Goal: Task Accomplishment & Management: Use online tool/utility

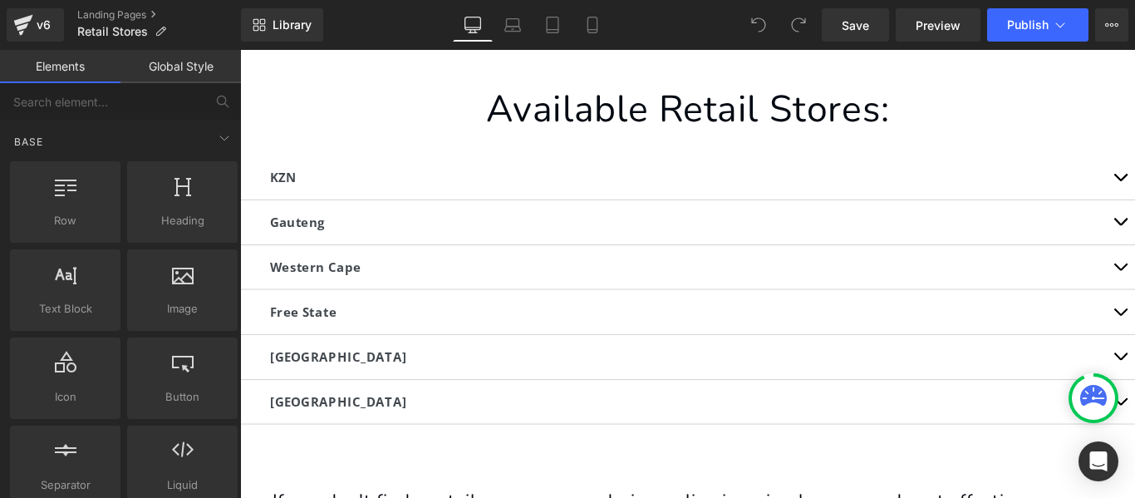
scroll to position [241, 0]
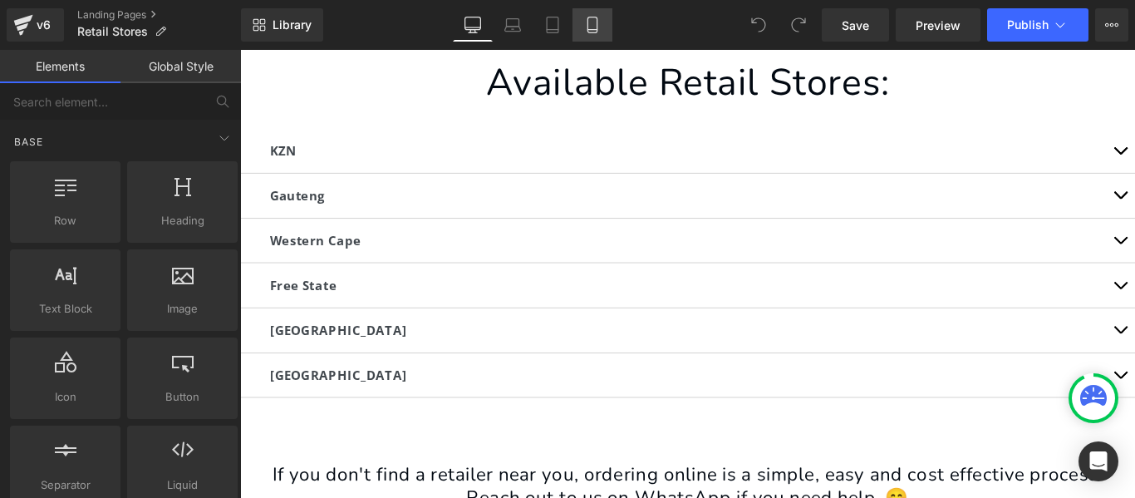
click at [587, 28] on icon at bounding box center [592, 25] width 17 height 17
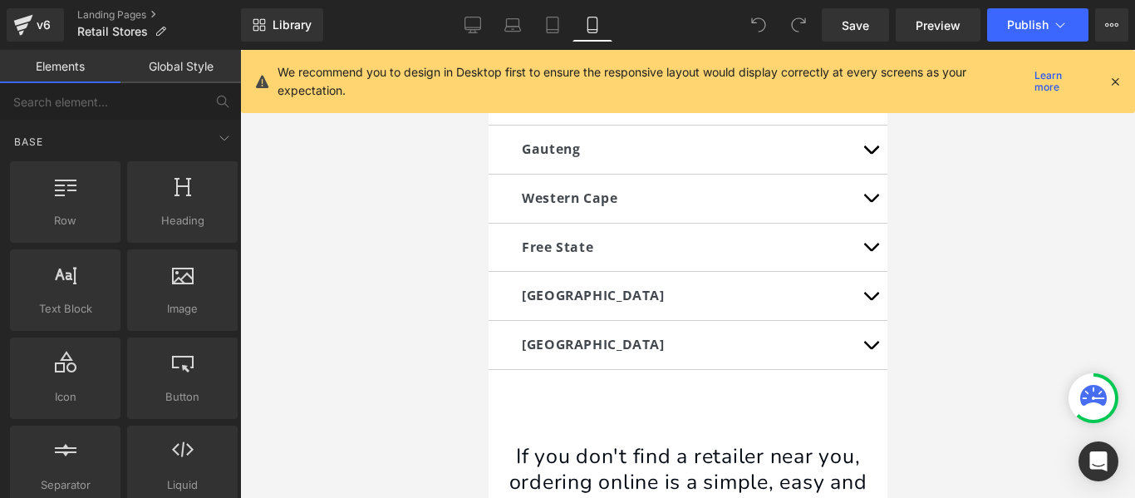
scroll to position [183, 0]
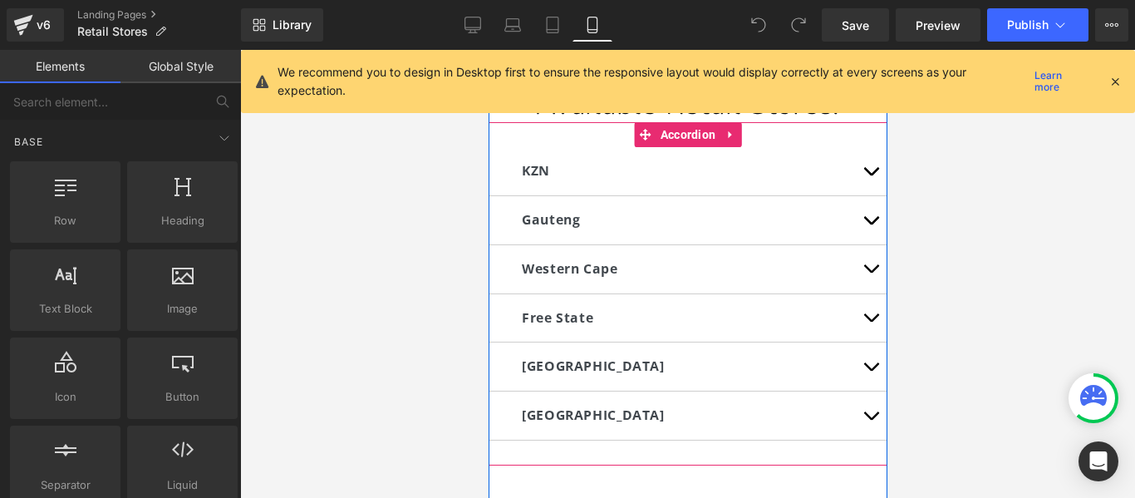
click at [856, 174] on button "button" at bounding box center [869, 171] width 33 height 48
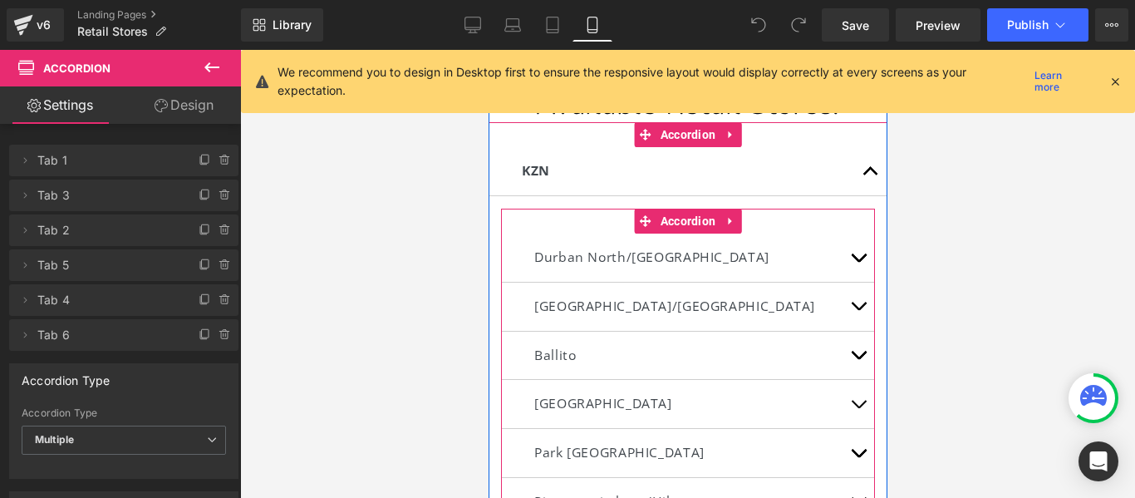
click at [844, 354] on button "button" at bounding box center [857, 356] width 33 height 48
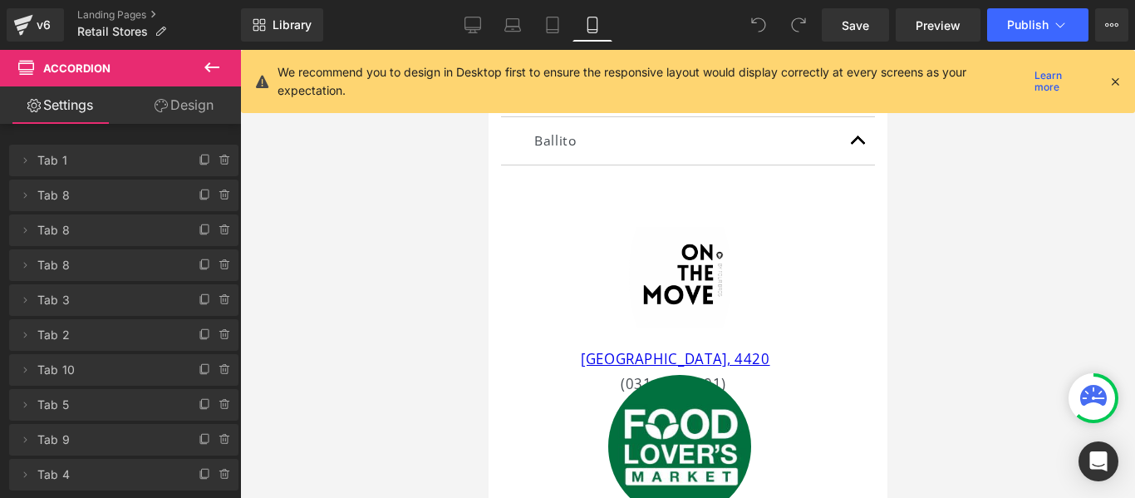
scroll to position [389, 0]
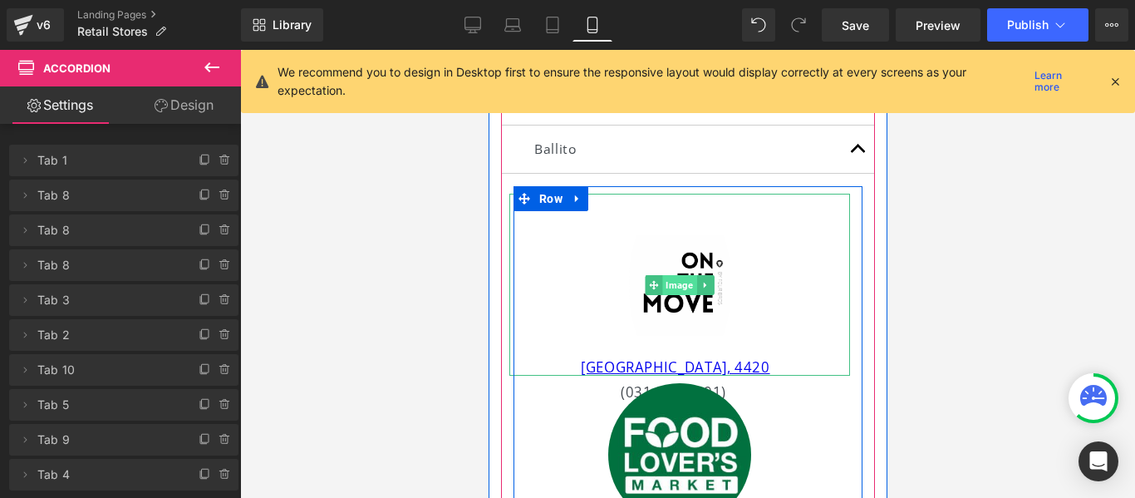
click at [674, 284] on span "Image" at bounding box center [679, 285] width 34 height 20
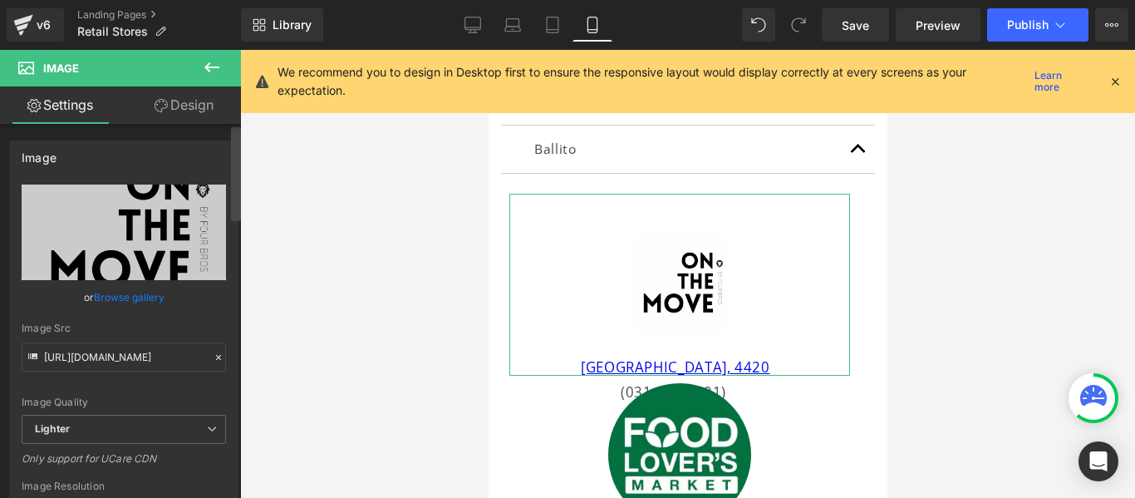
click at [236, 383] on div at bounding box center [236, 314] width 10 height 375
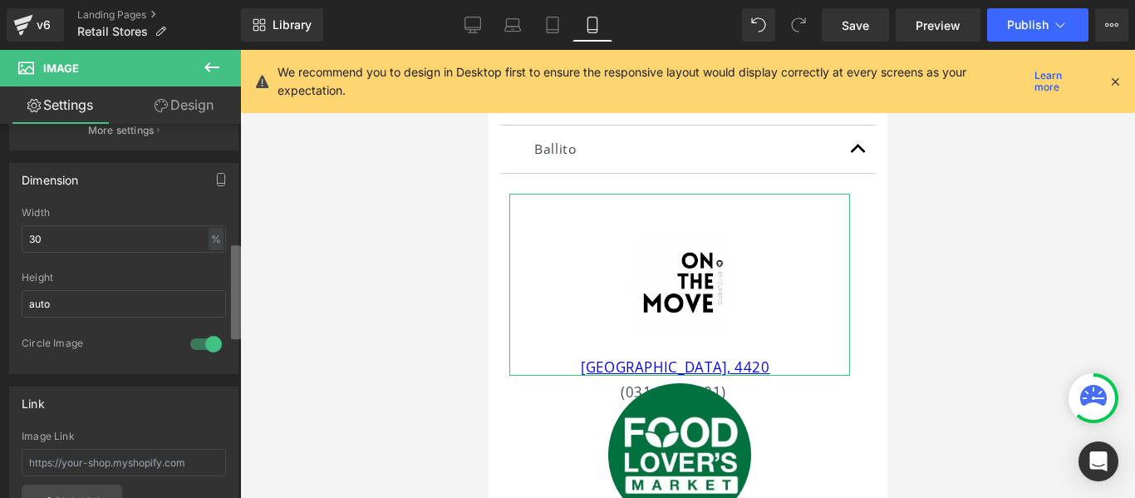
click at [220, 327] on div "Image [URL][DOMAIN_NAME] Replace Image Upload image or Browse gallery Image Src…" at bounding box center [120, 314] width 241 height 381
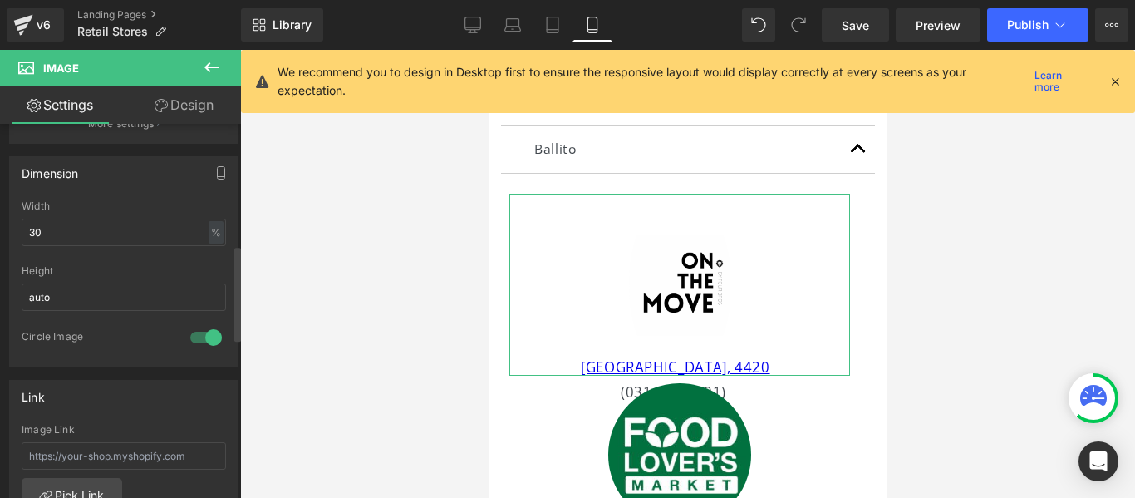
click at [198, 340] on div at bounding box center [206, 337] width 40 height 27
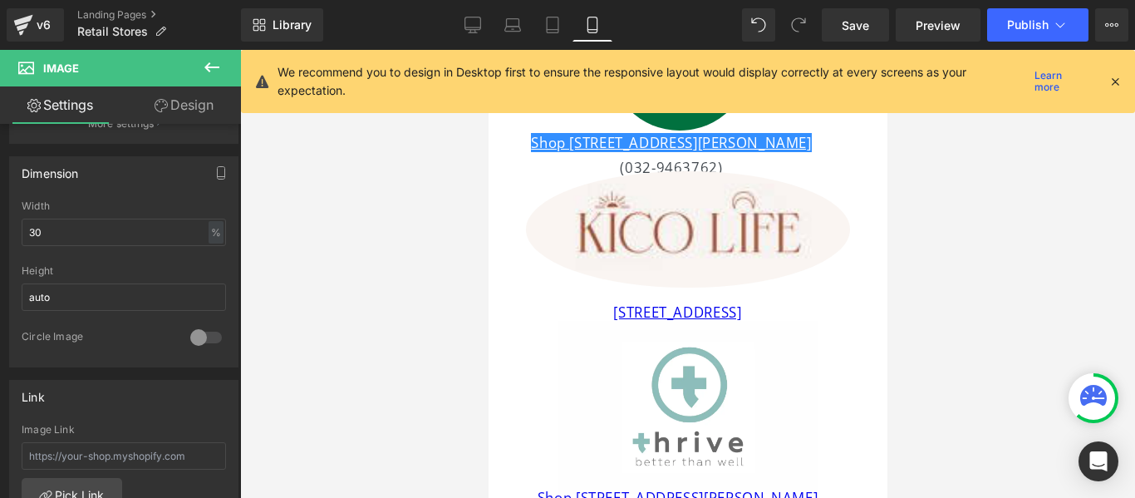
scroll to position [702, 0]
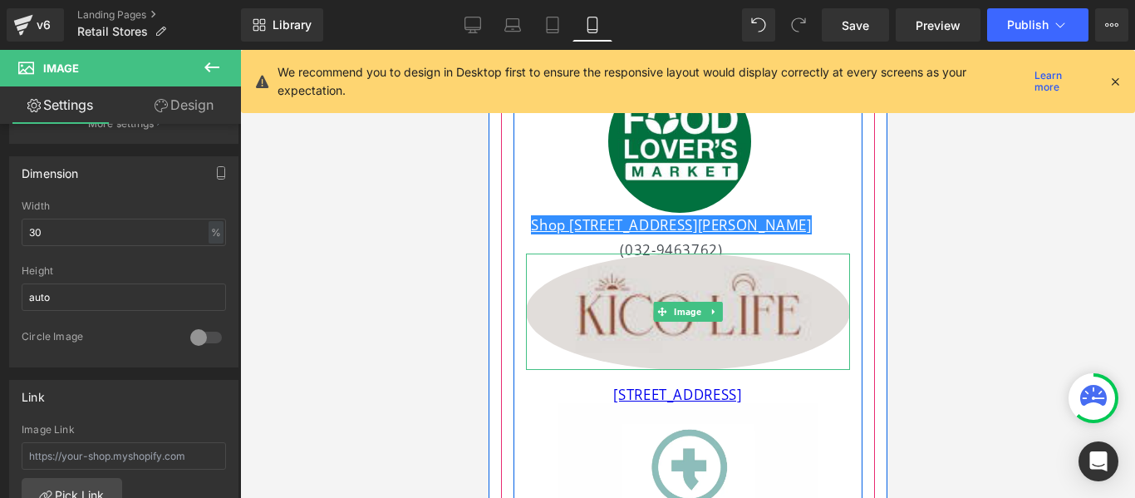
click at [718, 317] on img at bounding box center [687, 311] width 324 height 116
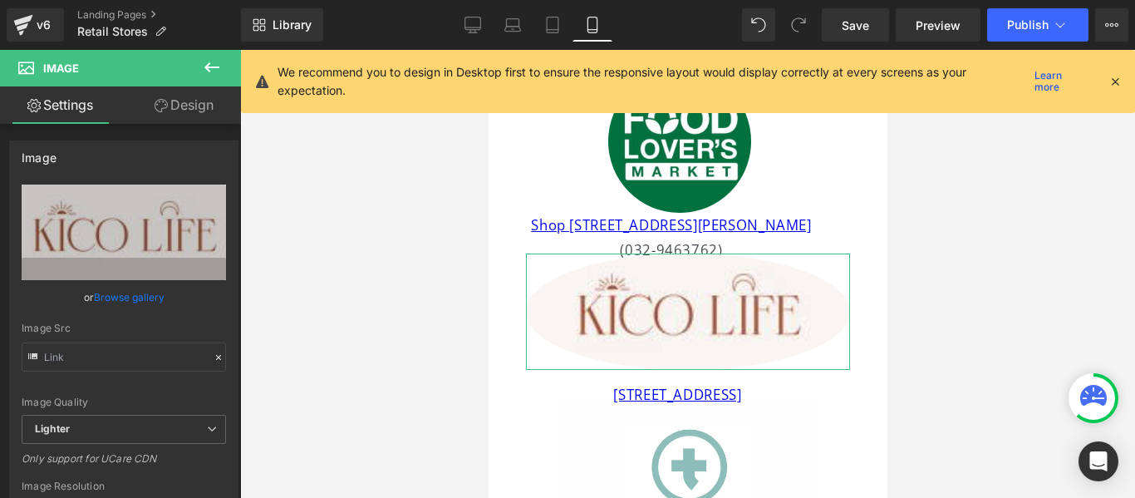
click at [202, 112] on link "Design" at bounding box center [184, 104] width 121 height 37
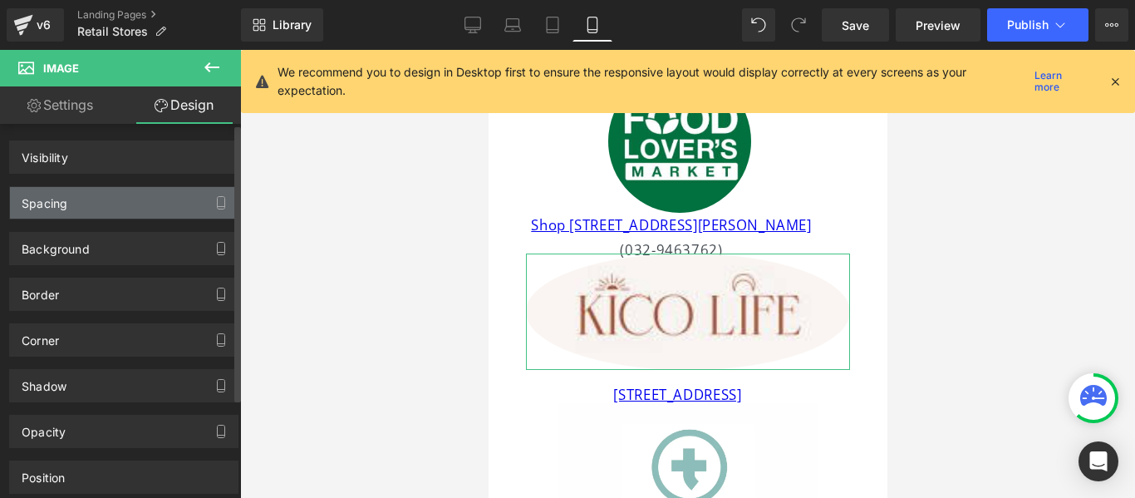
click at [144, 201] on div "Spacing" at bounding box center [124, 203] width 228 height 32
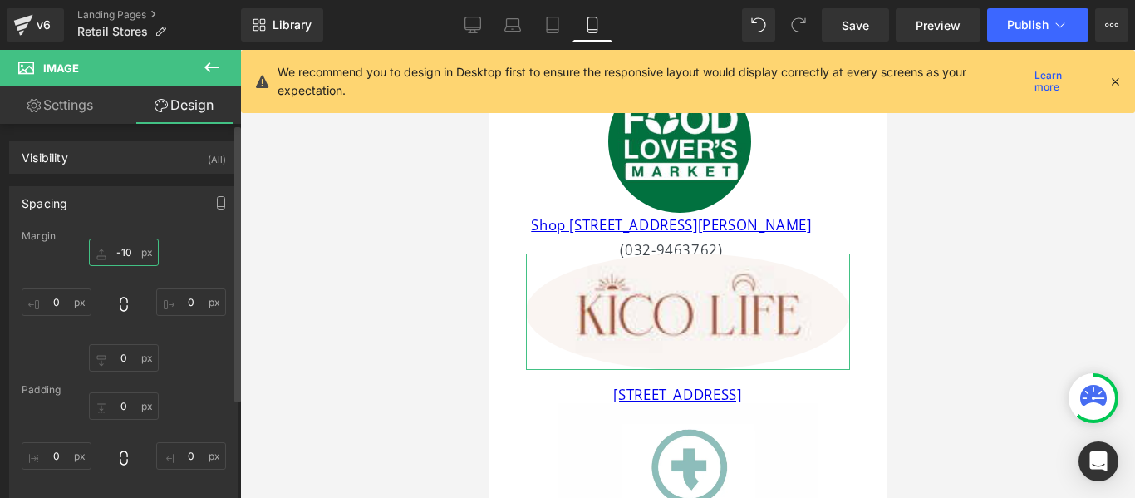
click at [130, 253] on input "-10" at bounding box center [124, 252] width 70 height 27
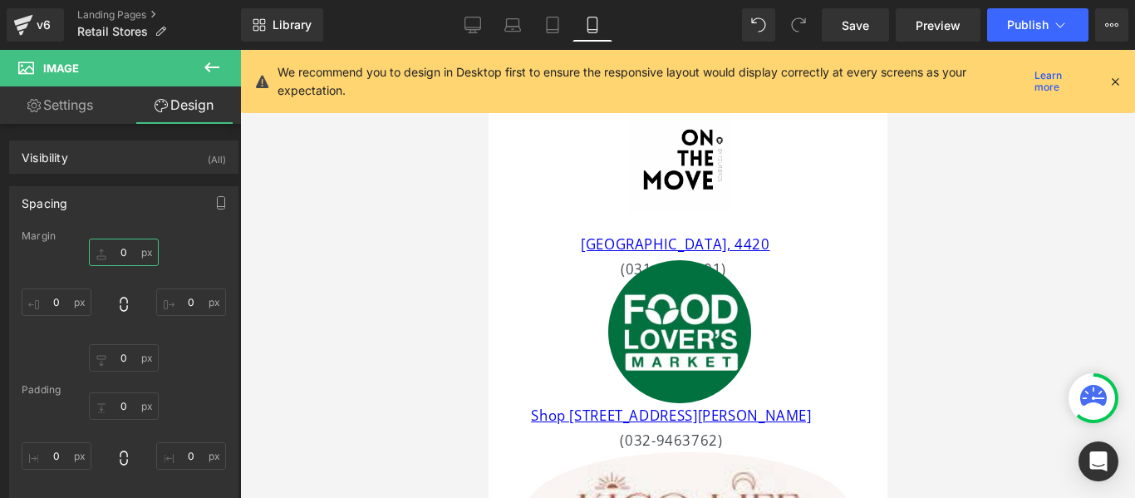
scroll to position [479, 0]
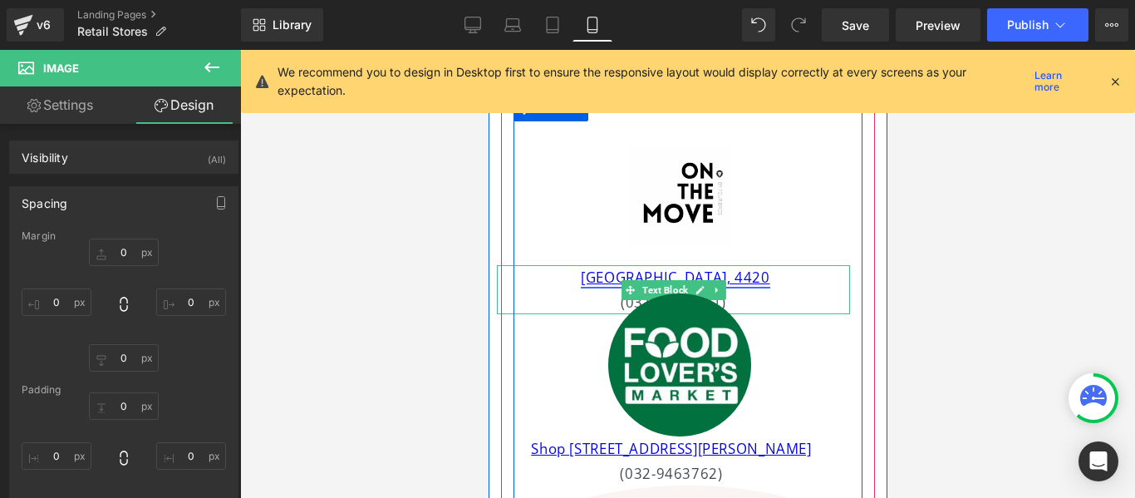
click at [698, 273] on link "[GEOGRAPHIC_DATA], 4420" at bounding box center [674, 277] width 189 height 19
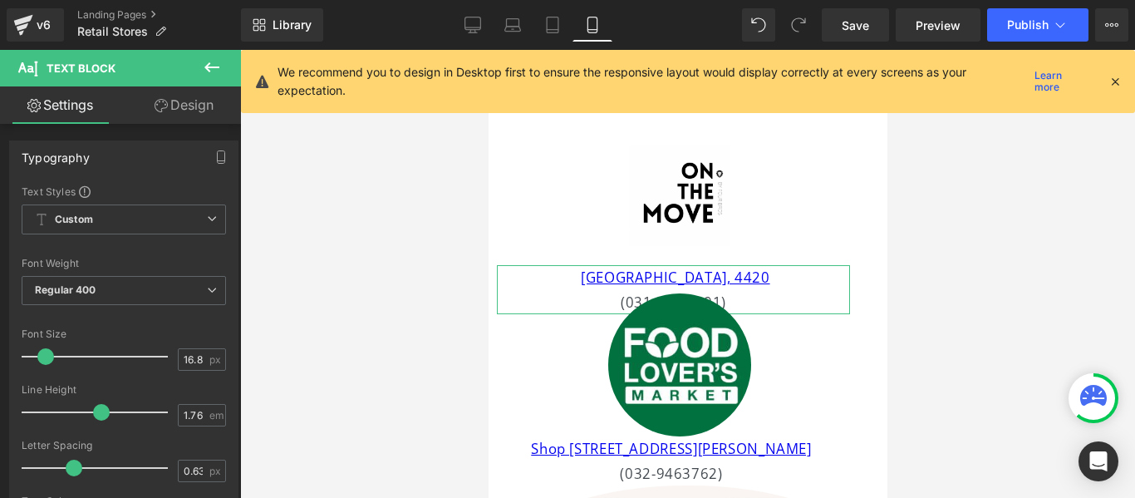
click at [190, 114] on link "Design" at bounding box center [184, 104] width 121 height 37
click at [0, 0] on div "Spacing" at bounding box center [0, 0] width 0 height 0
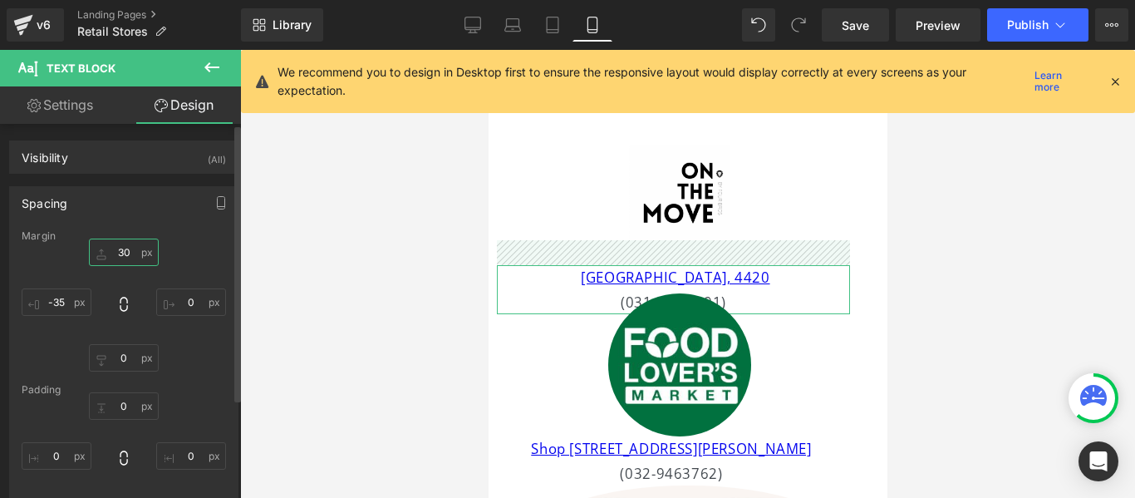
click at [130, 251] on input "text" at bounding box center [124, 252] width 70 height 27
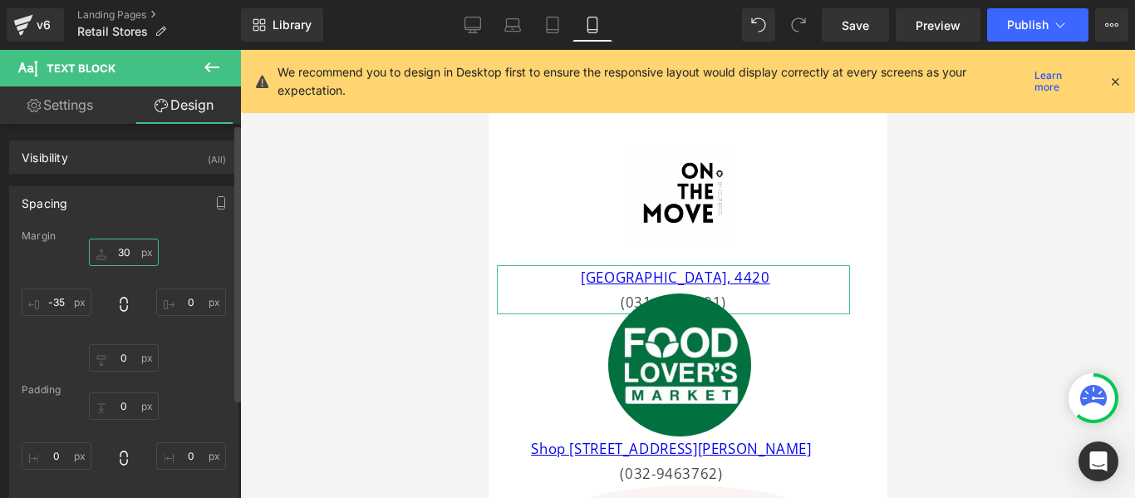
type input "30"
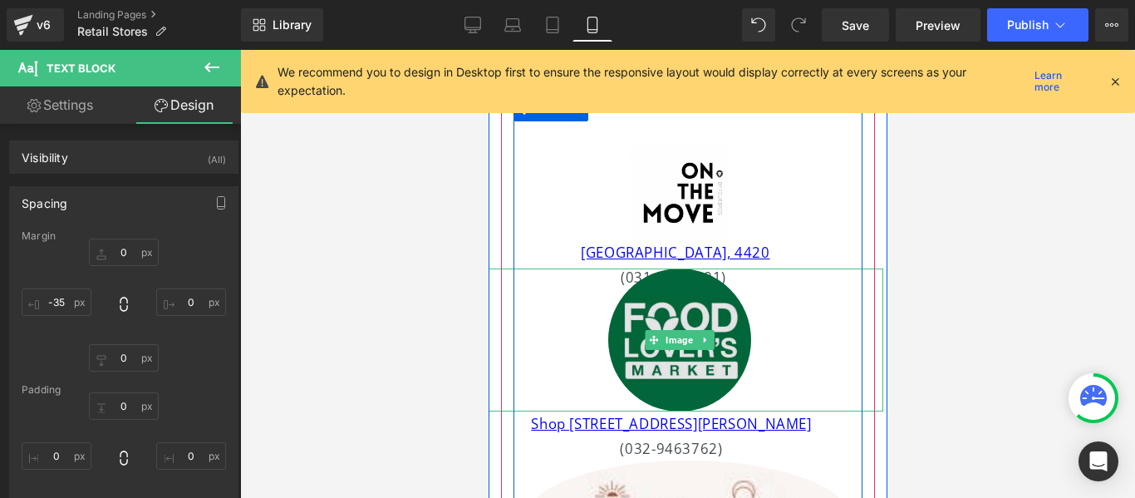
click at [633, 330] on img at bounding box center [678, 339] width 143 height 143
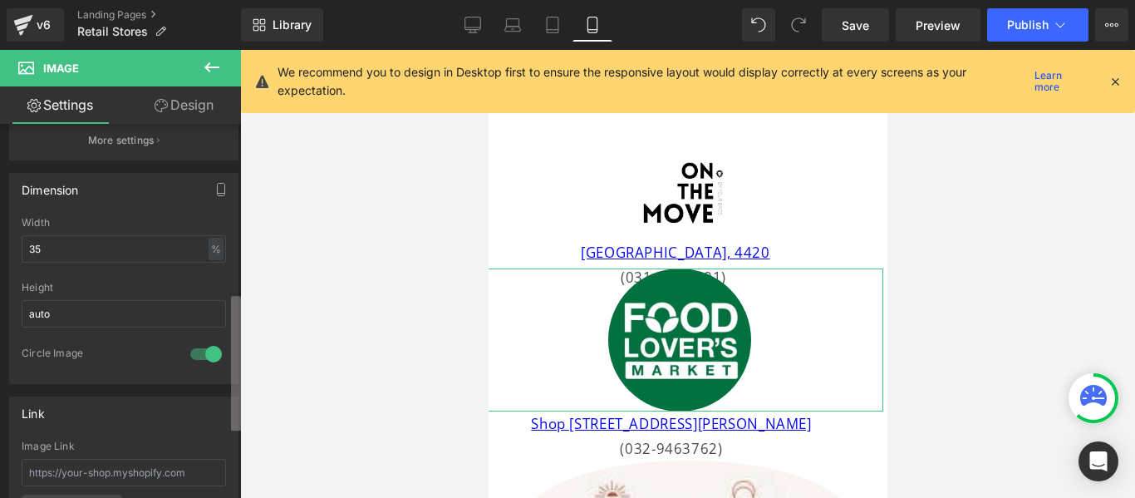
click at [199, 339] on div "Image [URL][DOMAIN_NAME] Replace Image Upload image or Browse gallery Image Src…" at bounding box center [120, 314] width 241 height 381
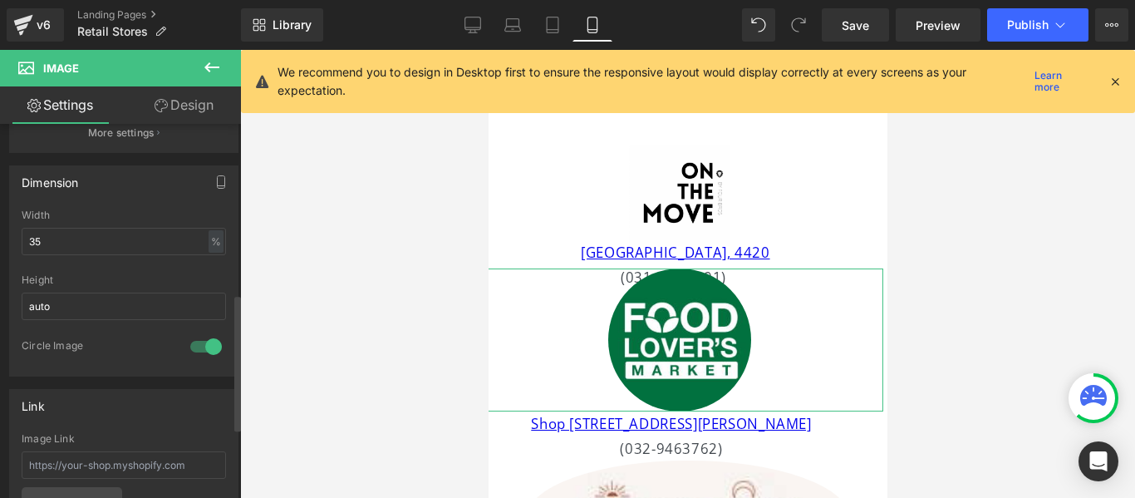
click at [199, 339] on div at bounding box center [206, 346] width 40 height 27
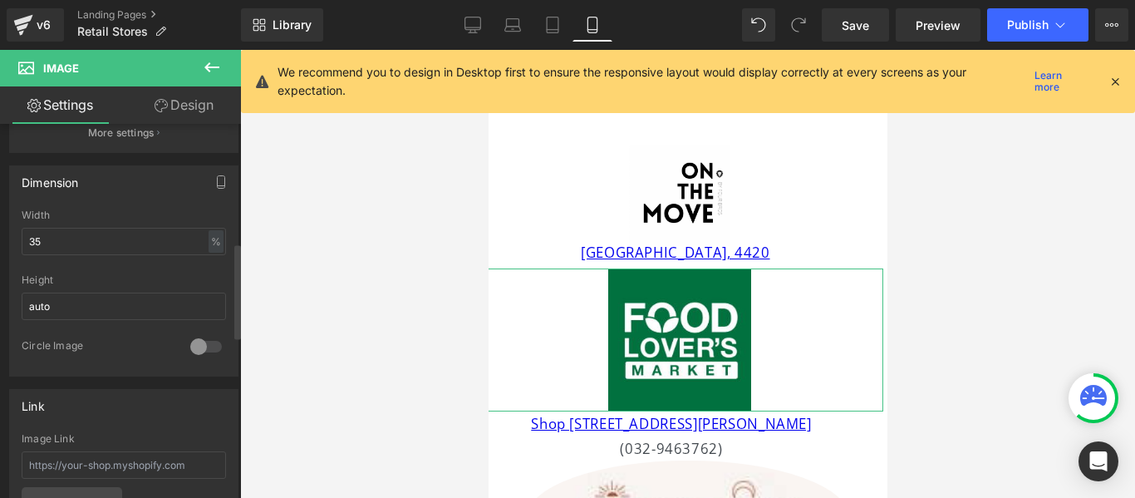
click at [199, 339] on div at bounding box center [206, 346] width 40 height 27
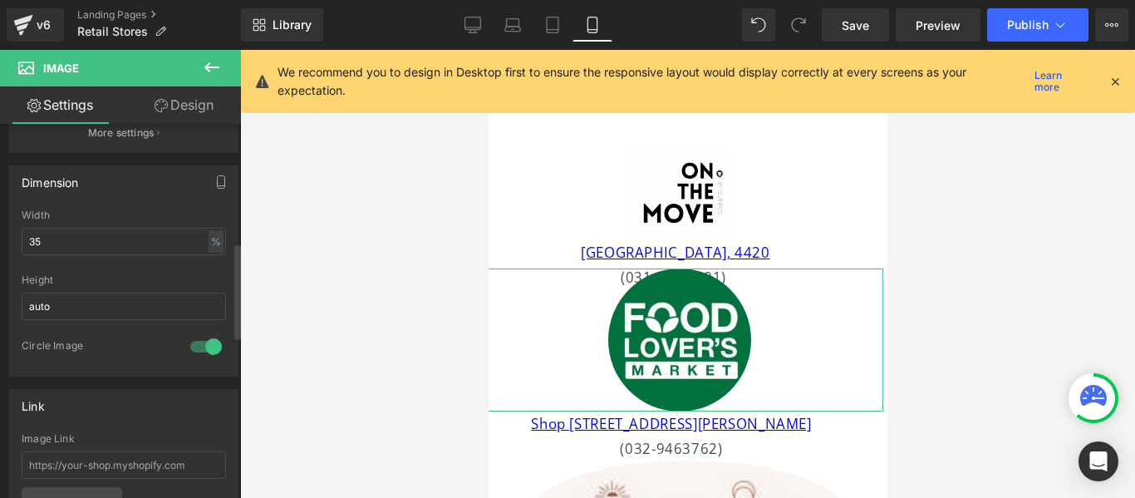
click at [199, 339] on div at bounding box center [206, 346] width 40 height 27
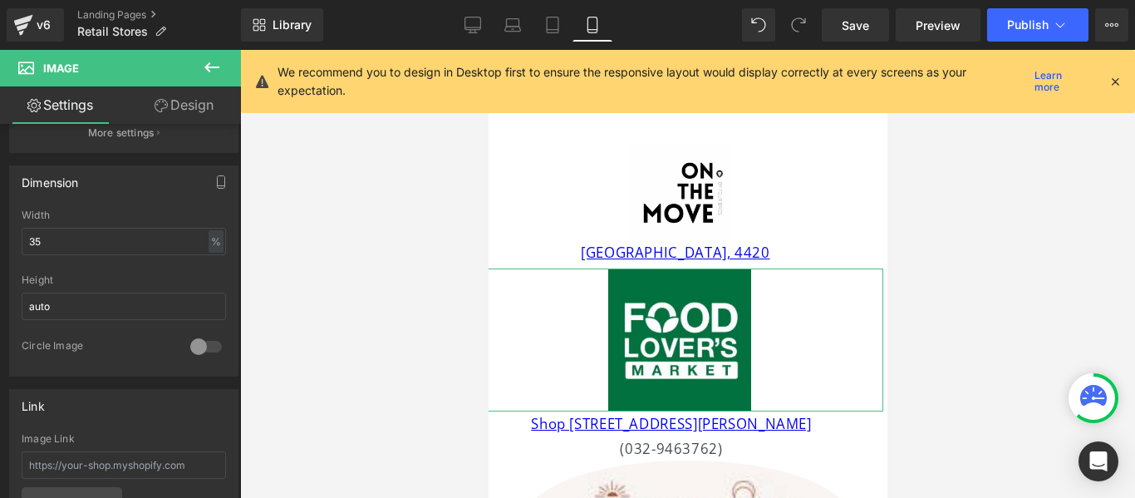
click at [196, 101] on link "Design" at bounding box center [184, 104] width 121 height 37
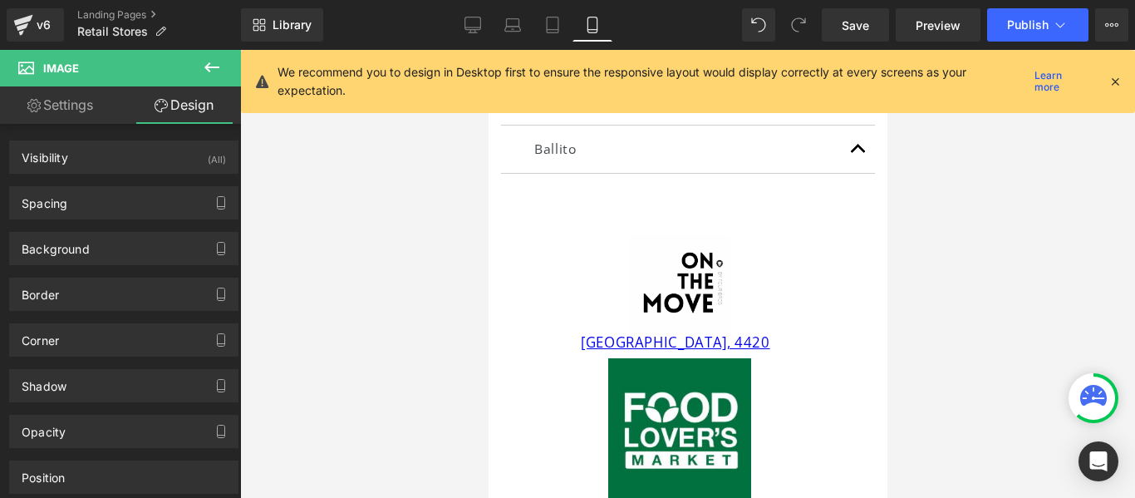
scroll to position [347, 0]
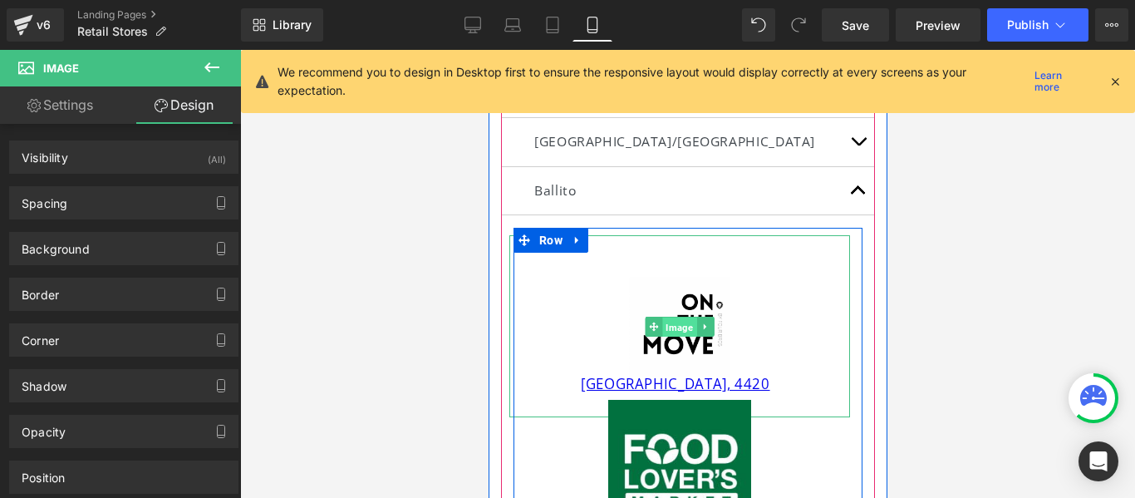
click at [677, 323] on span "Image" at bounding box center [679, 327] width 34 height 20
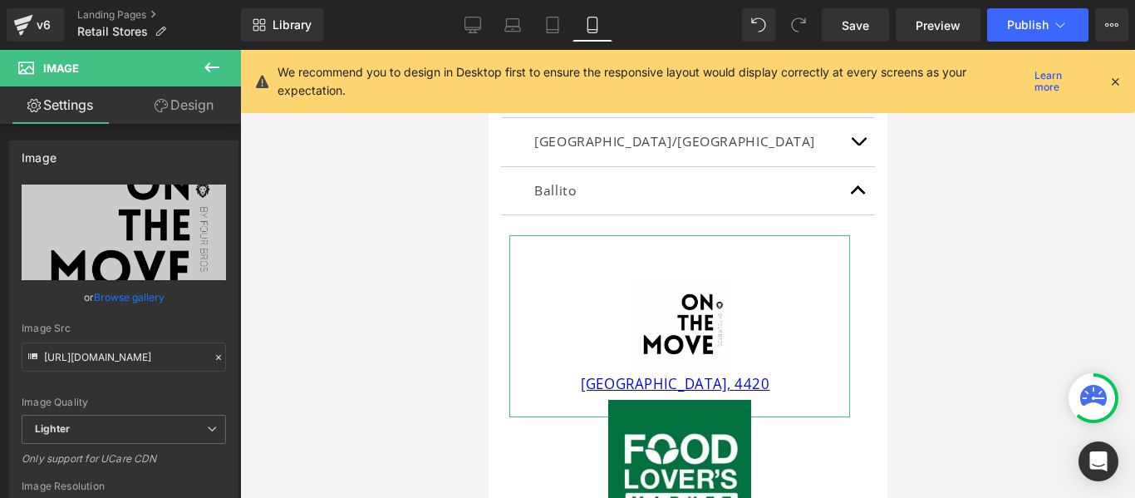
click at [193, 100] on link "Design" at bounding box center [184, 104] width 121 height 37
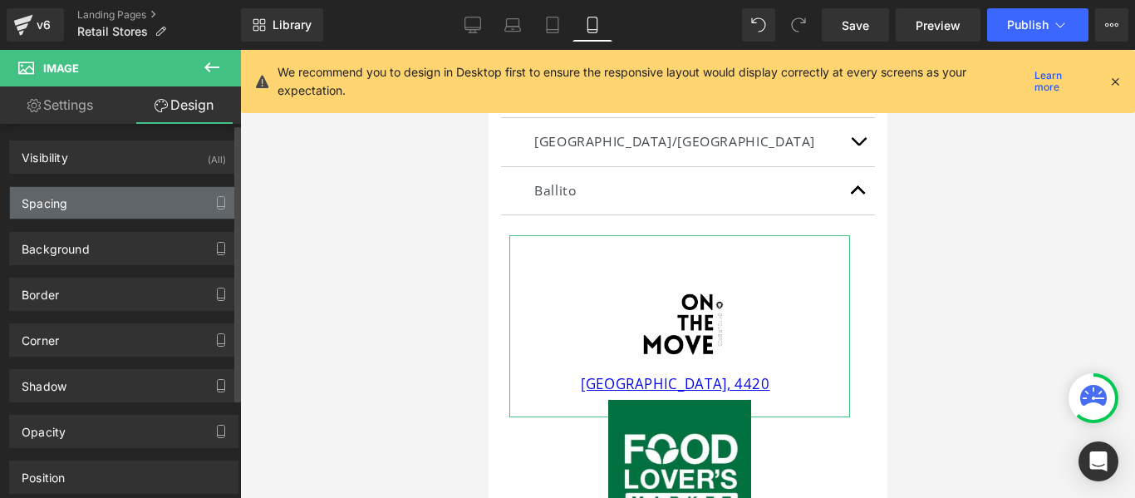
click at [195, 202] on div "Spacing" at bounding box center [124, 203] width 228 height 32
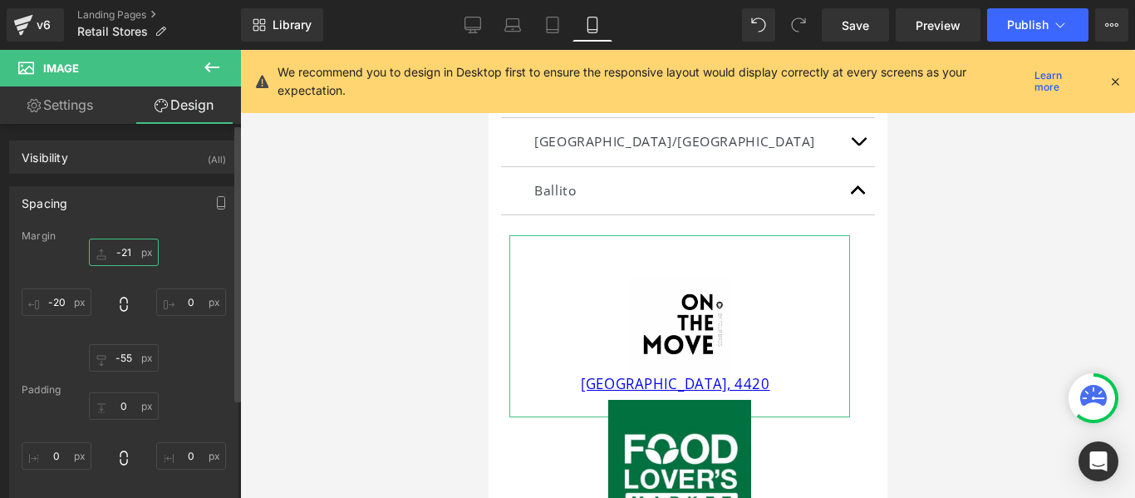
click at [133, 255] on input "text" at bounding box center [124, 252] width 70 height 27
type input "-21"
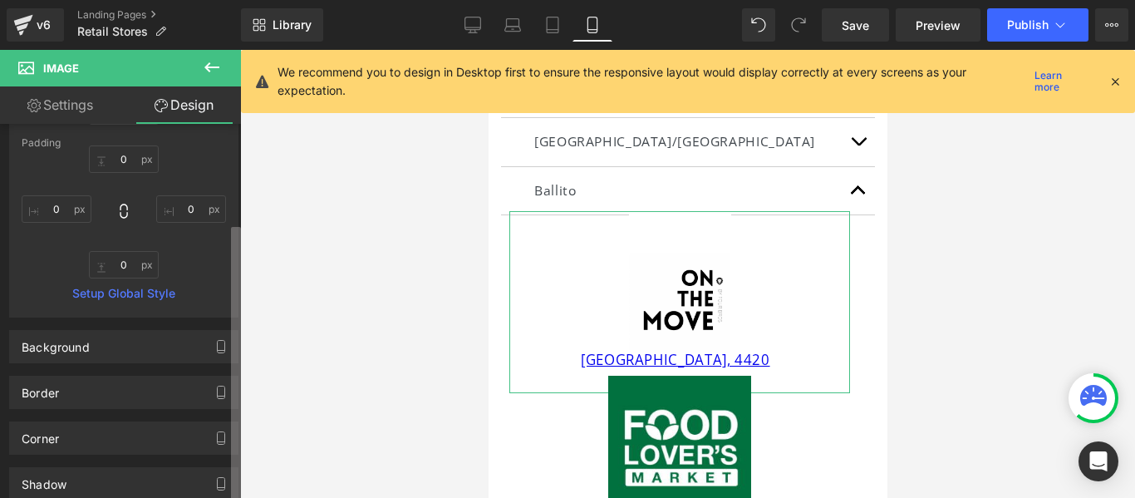
scroll to position [253, 0]
click at [194, 413] on div "Visibility (All) 0|0|0|0 1 Show on Desktop 1 Show on Laptop 1 Show on Tablet 1 …" at bounding box center [120, 314] width 241 height 381
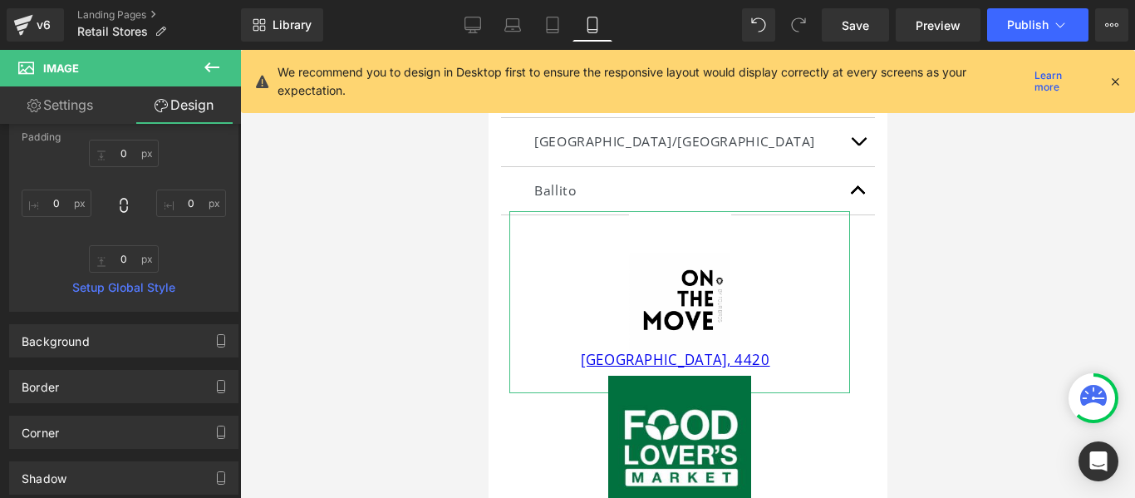
type input "-50"
click at [90, 108] on link "Settings" at bounding box center [60, 104] width 121 height 37
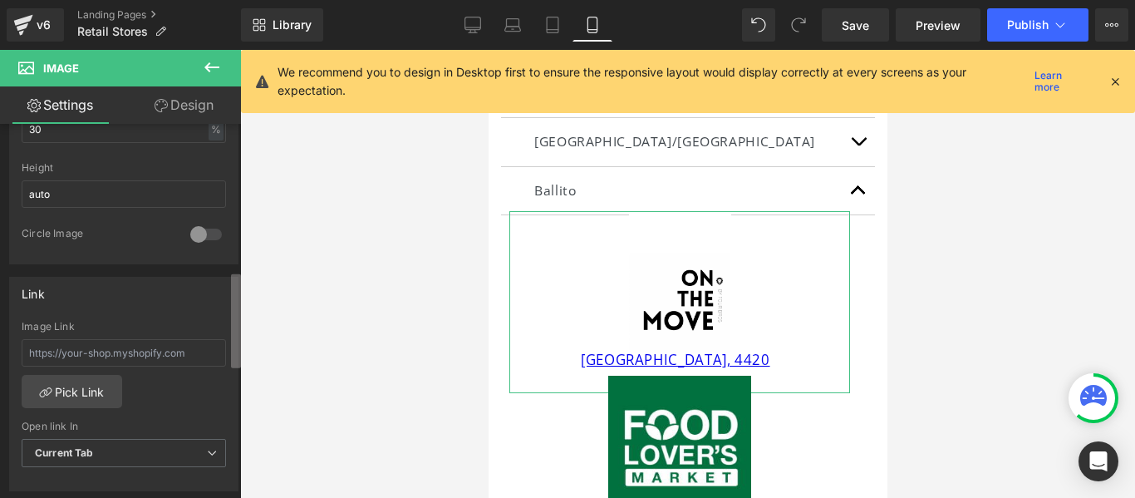
click at [202, 349] on div "Image [URL][DOMAIN_NAME] Replace Image Upload image or Browse gallery Image Src…" at bounding box center [120, 314] width 241 height 381
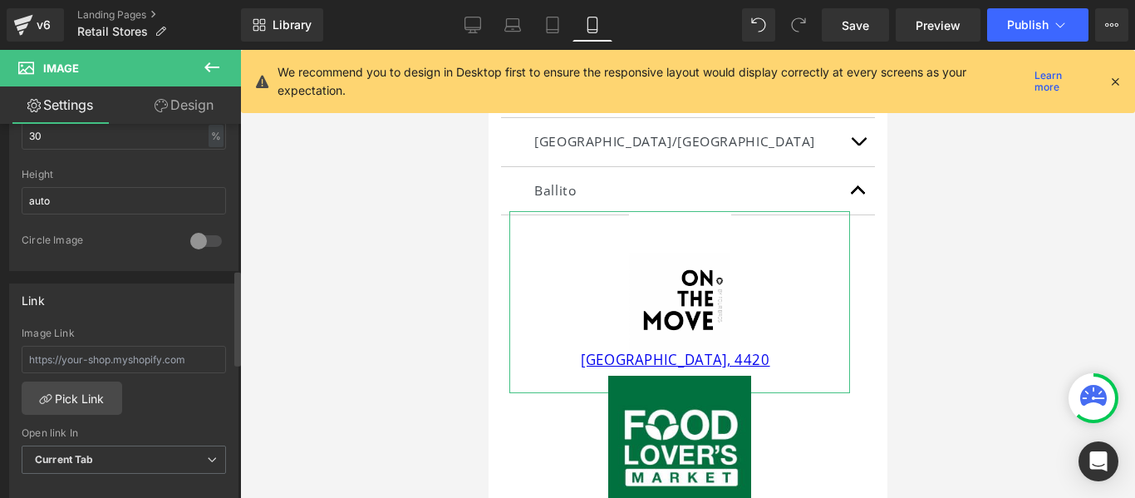
click at [193, 241] on div at bounding box center [206, 241] width 40 height 27
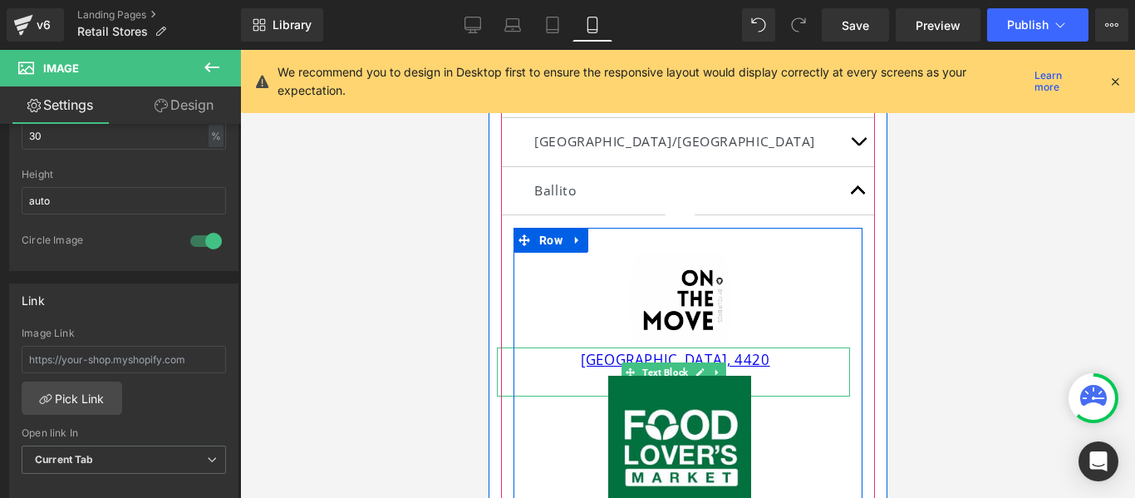
click at [749, 362] on div "[GEOGRAPHIC_DATA], 4420 (031 001 7991)" at bounding box center [672, 371] width 353 height 49
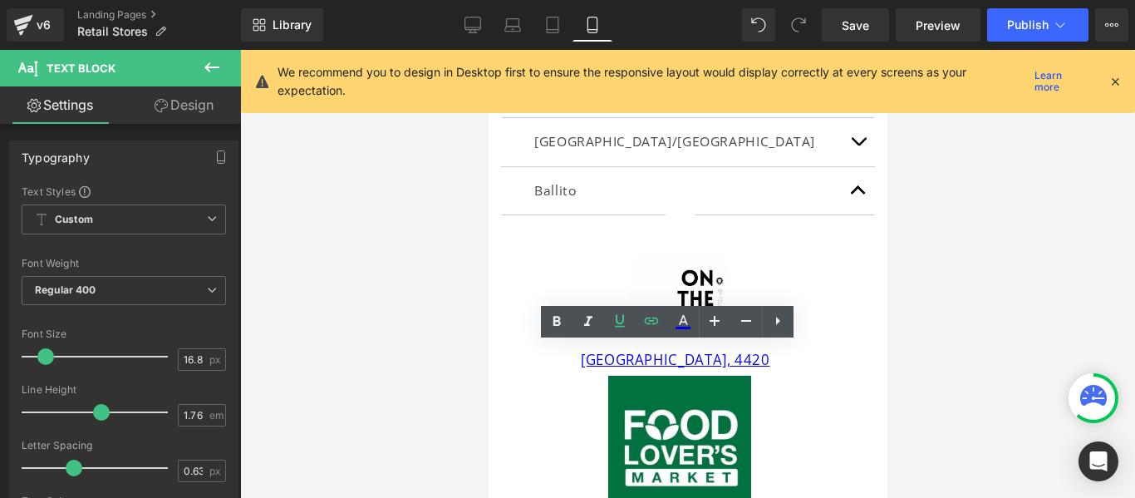
click at [189, 94] on link "Design" at bounding box center [184, 104] width 121 height 37
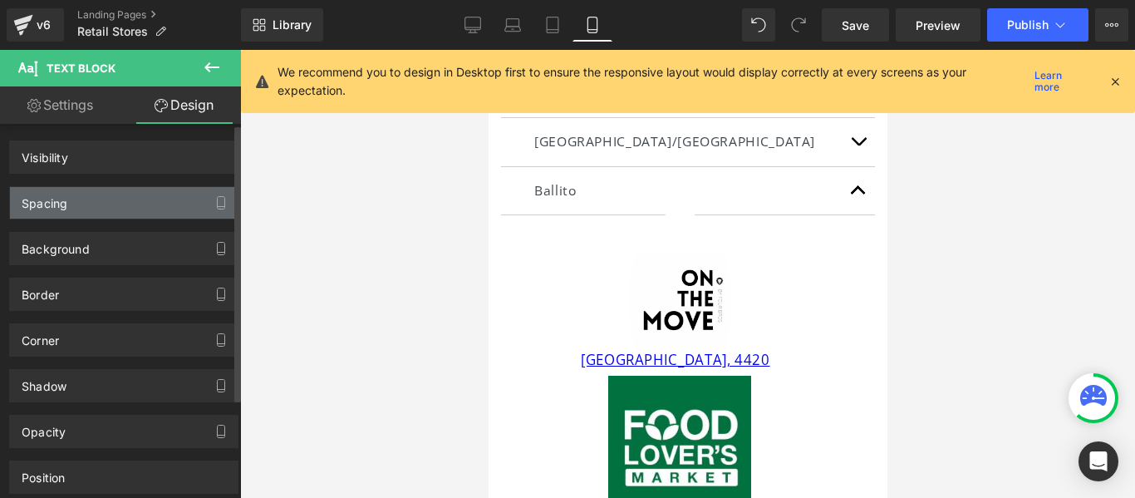
click at [135, 210] on div "Spacing" at bounding box center [124, 203] width 228 height 32
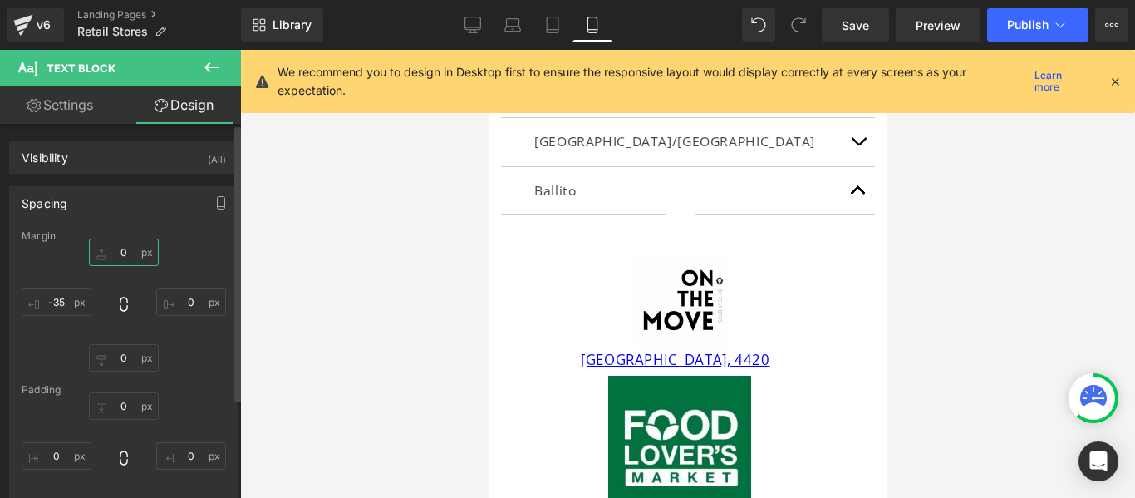
click at [127, 251] on input "text" at bounding box center [124, 252] width 70 height 27
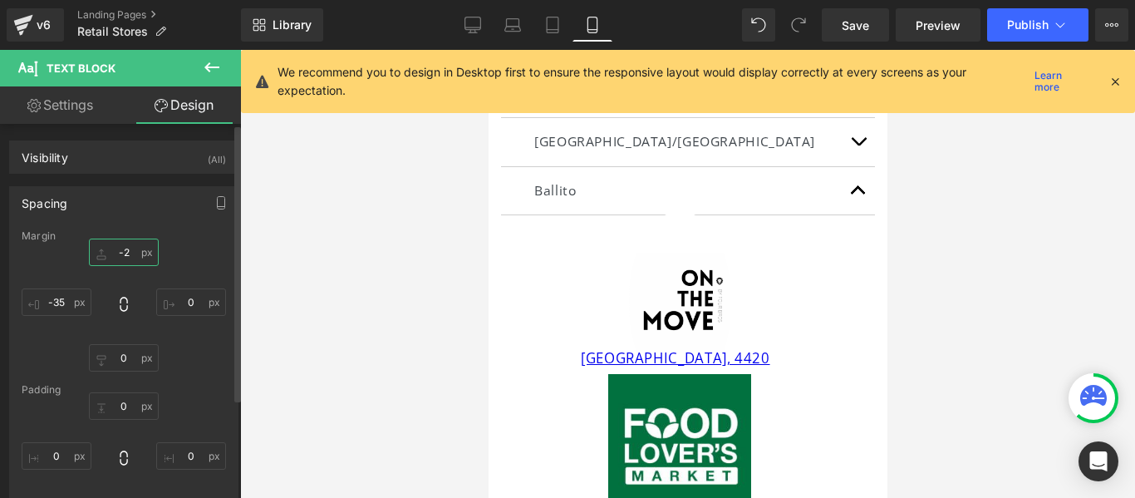
type input "-20"
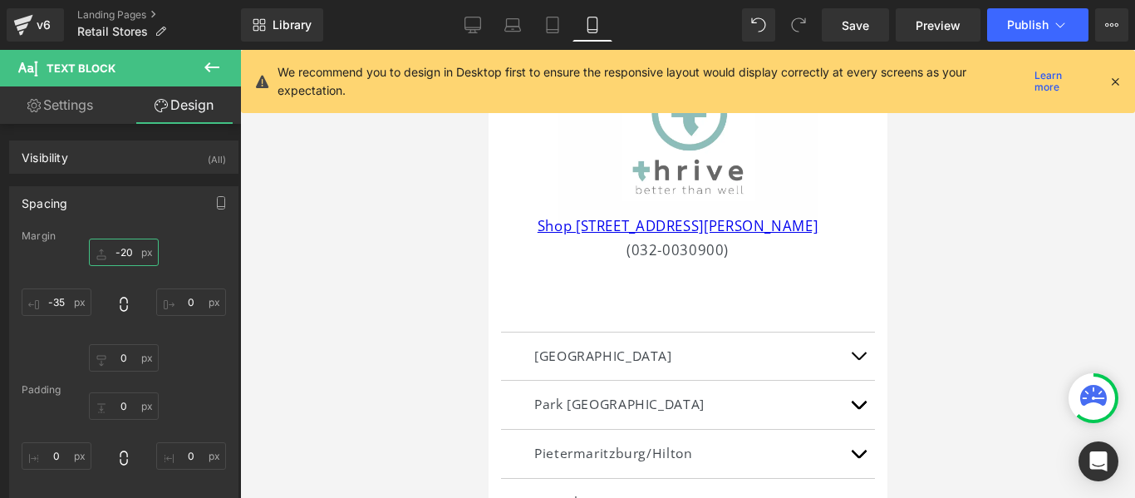
scroll to position [991, 0]
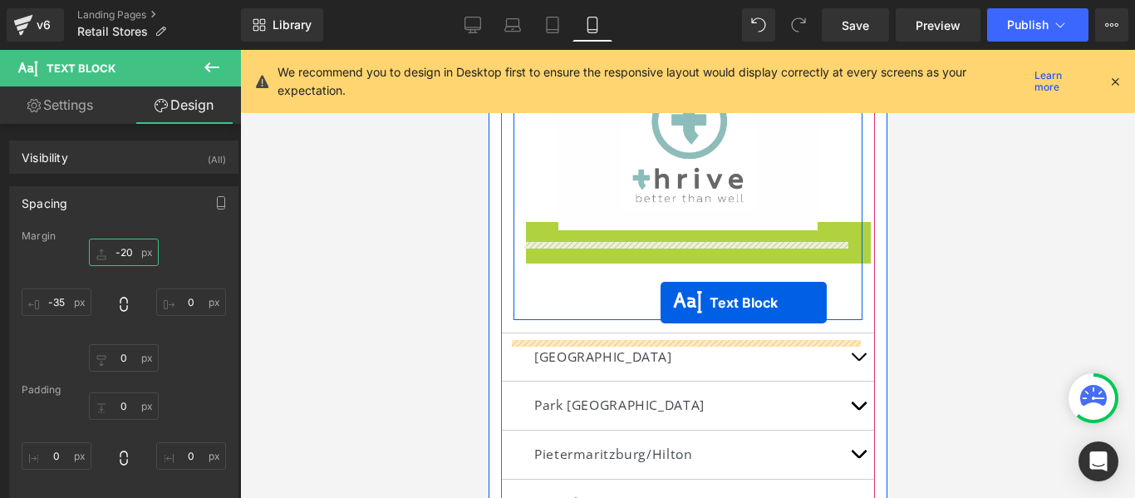
drag, startPoint x: 660, startPoint y: 267, endPoint x: 660, endPoint y: 302, distance: 35.7
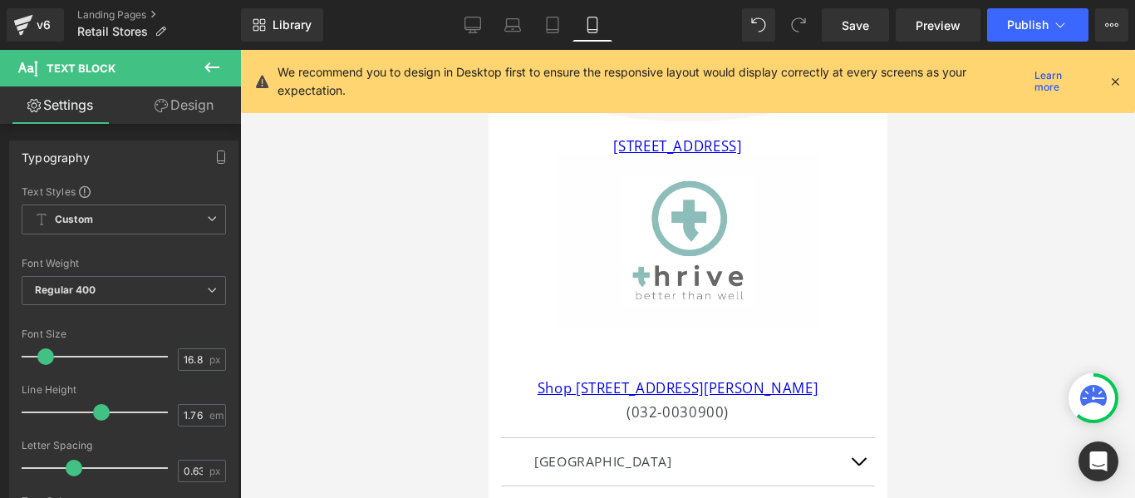
scroll to position [901, 0]
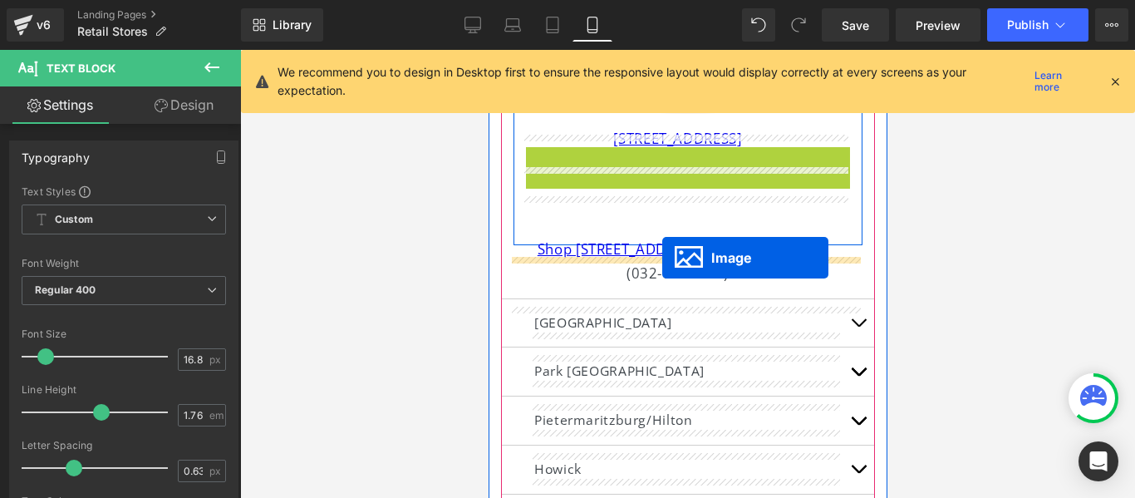
drag, startPoint x: 670, startPoint y: 249, endPoint x: 662, endPoint y: 258, distance: 11.8
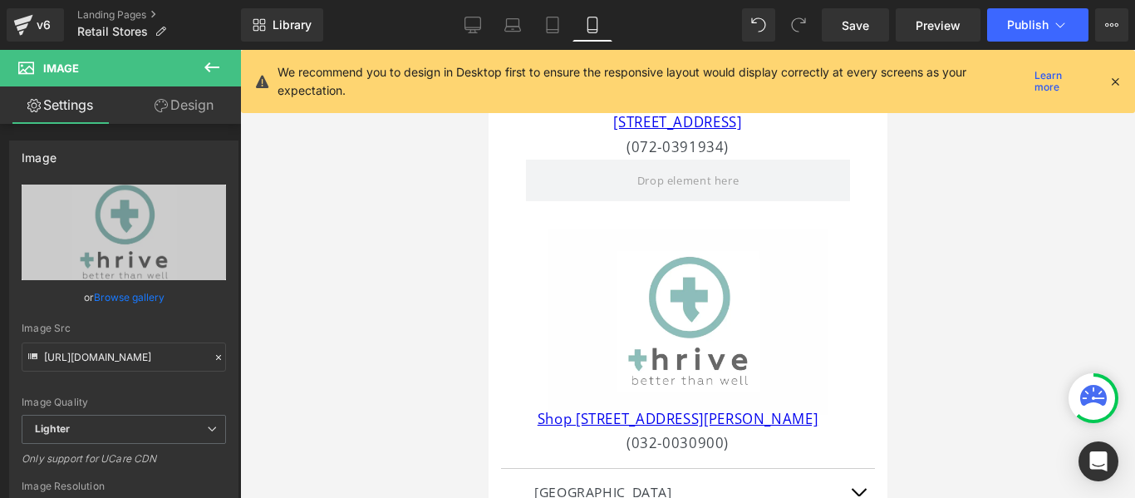
scroll to position [926, 0]
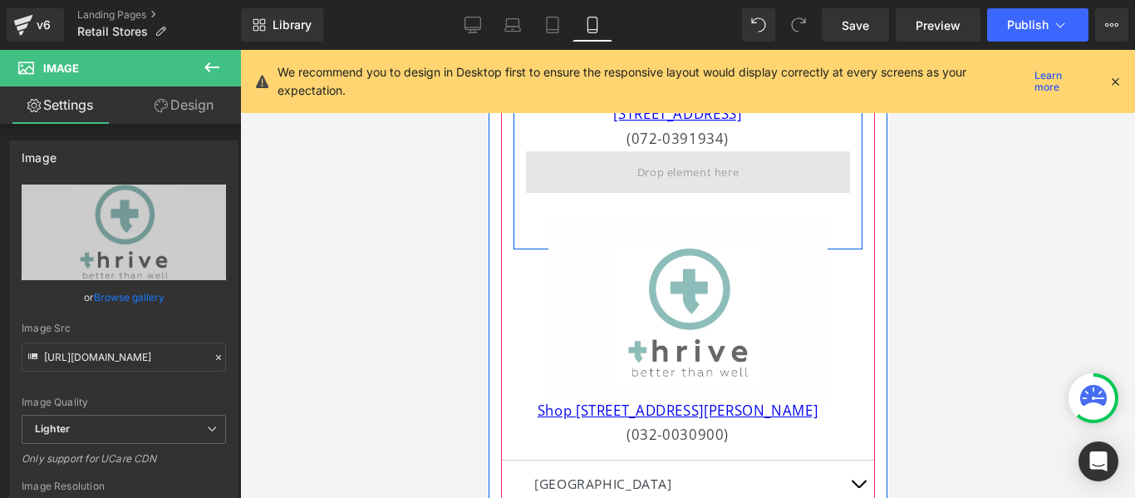
click at [721, 185] on span at bounding box center [688, 171] width 114 height 27
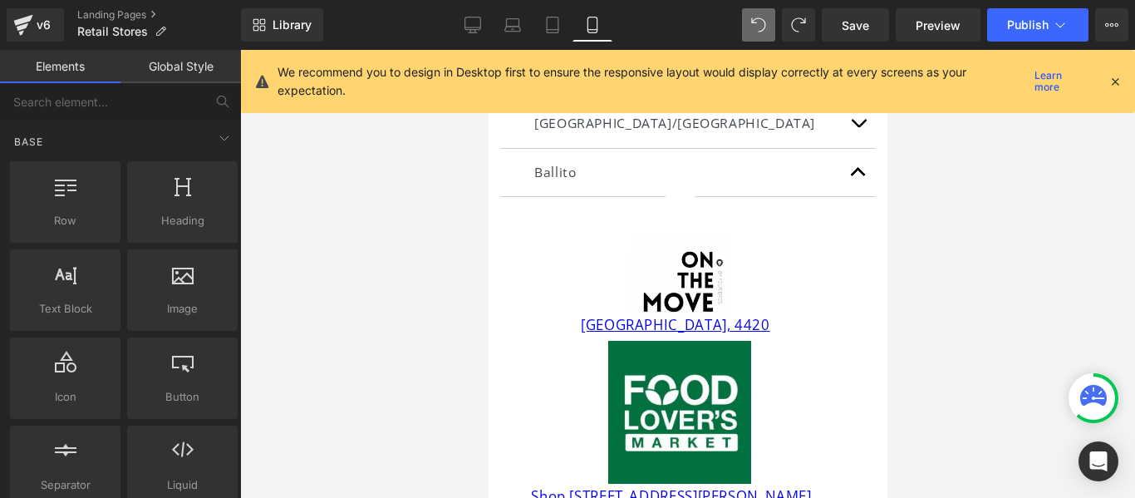
scroll to position [357, 0]
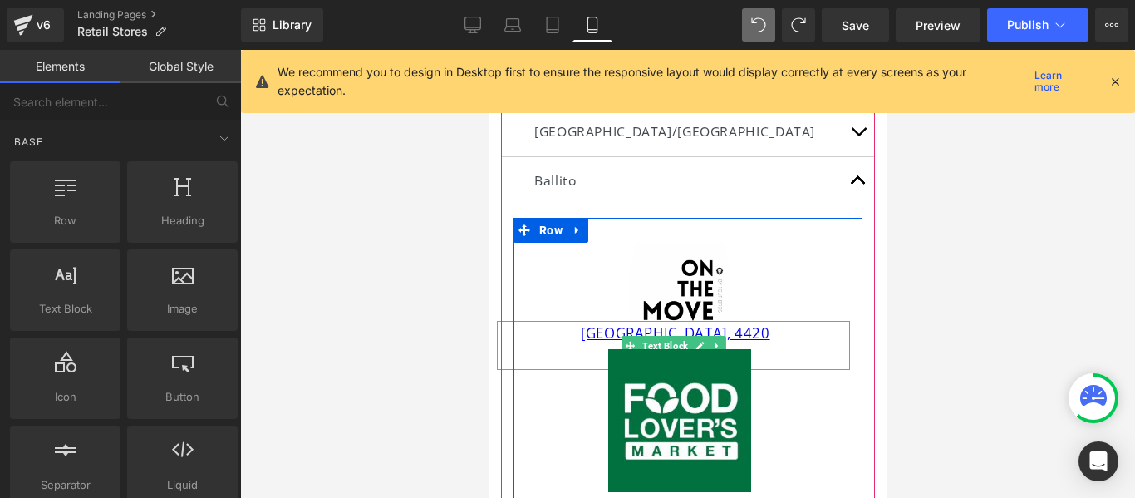
click at [757, 338] on div "[GEOGRAPHIC_DATA], 4420 (031 001 7991)" at bounding box center [672, 345] width 353 height 49
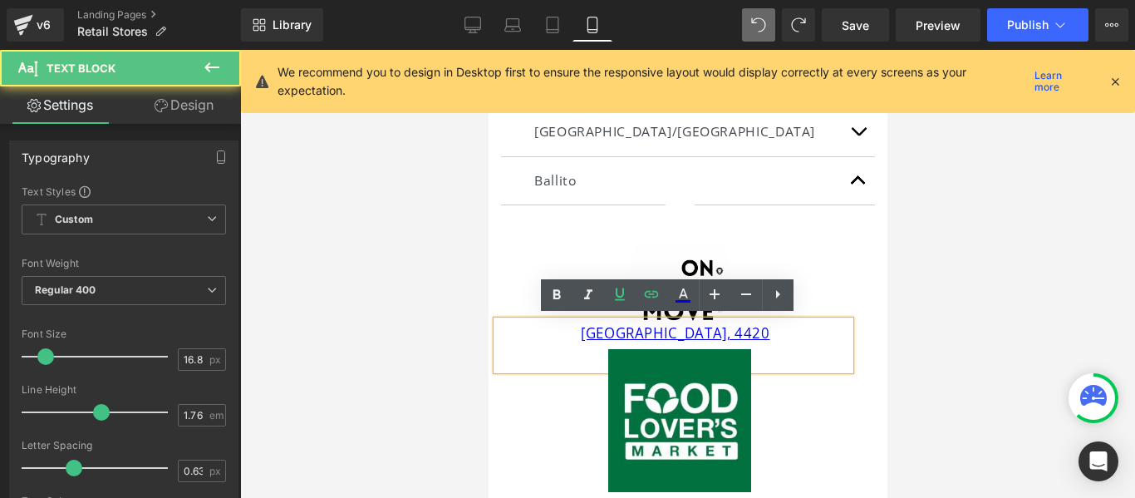
click at [757, 338] on div "[GEOGRAPHIC_DATA], 4420 (031 001 7991)" at bounding box center [672, 345] width 353 height 49
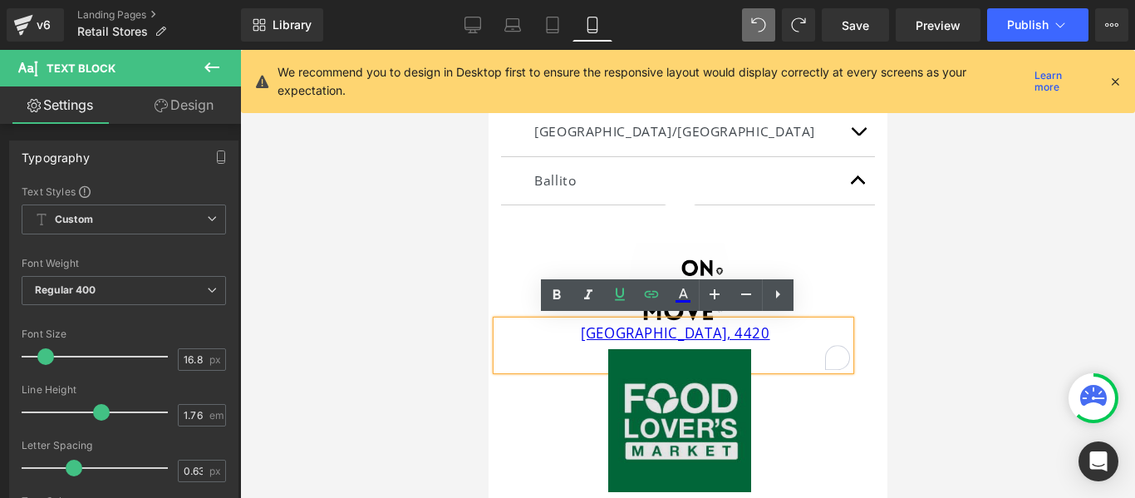
click at [711, 391] on img at bounding box center [678, 420] width 143 height 143
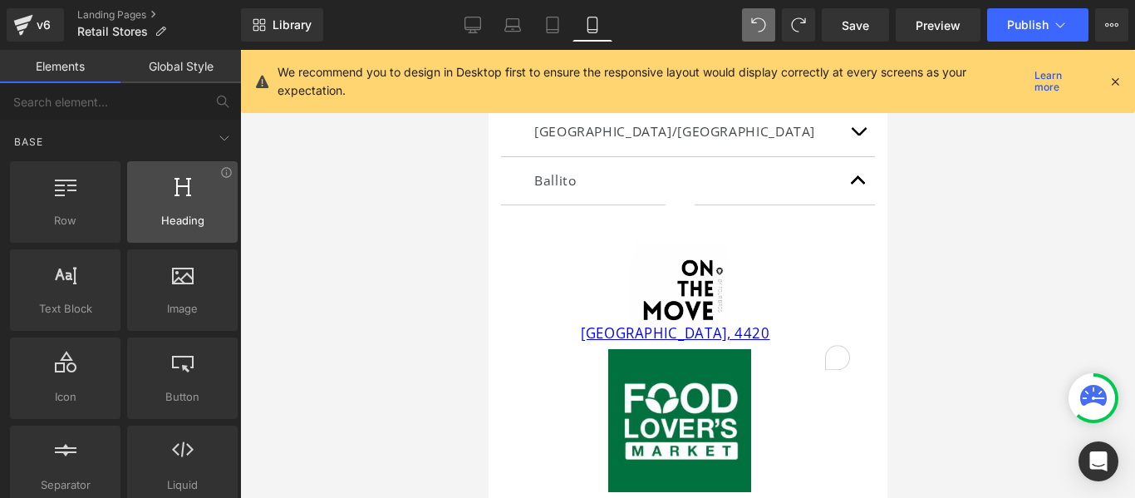
drag, startPoint x: 242, startPoint y: 175, endPoint x: 228, endPoint y: 227, distance: 54.2
click at [228, 227] on div "Image You are previewing how the will restyle your page. You can not edit Eleme…" at bounding box center [567, 263] width 1135 height 526
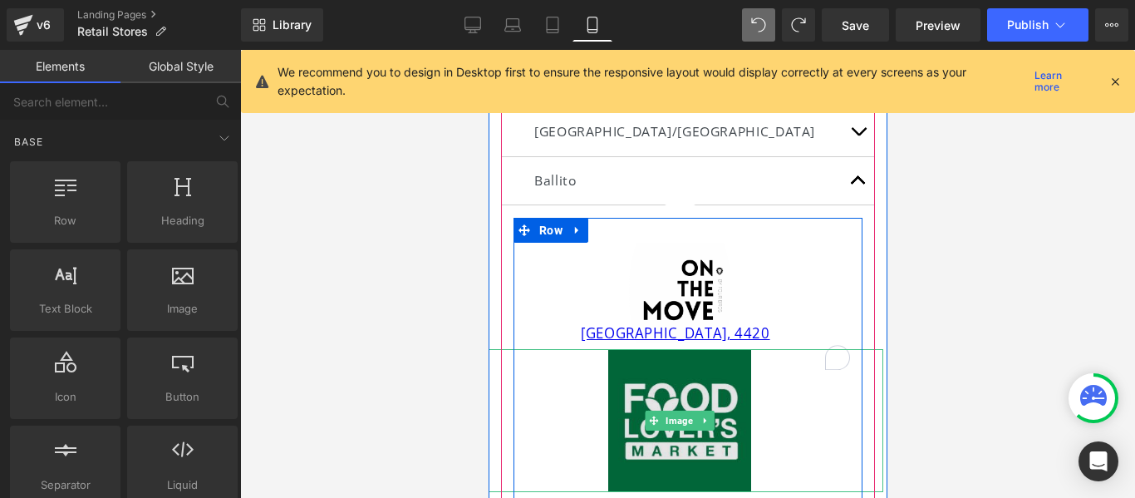
click at [618, 463] on img at bounding box center [678, 420] width 143 height 143
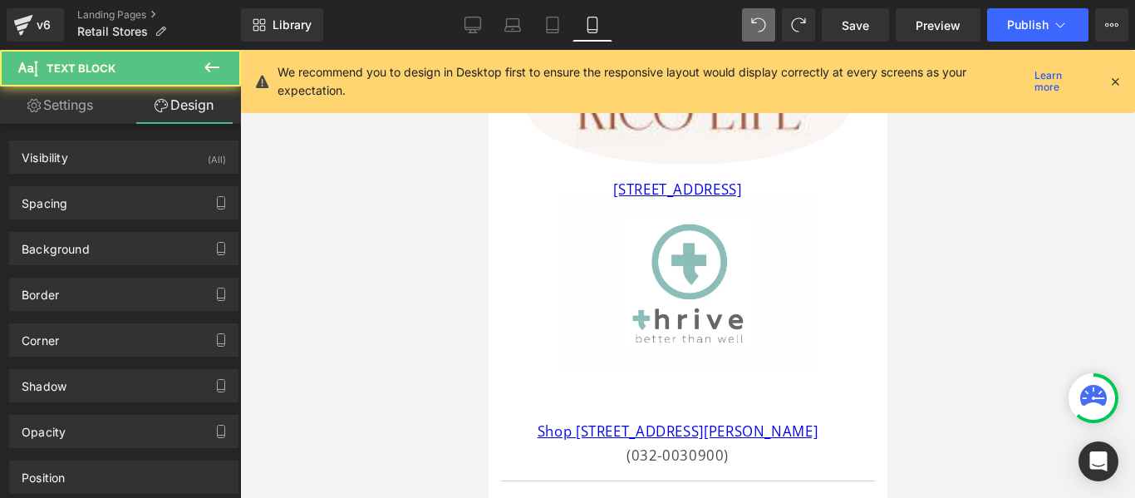
scroll to position [419, 0]
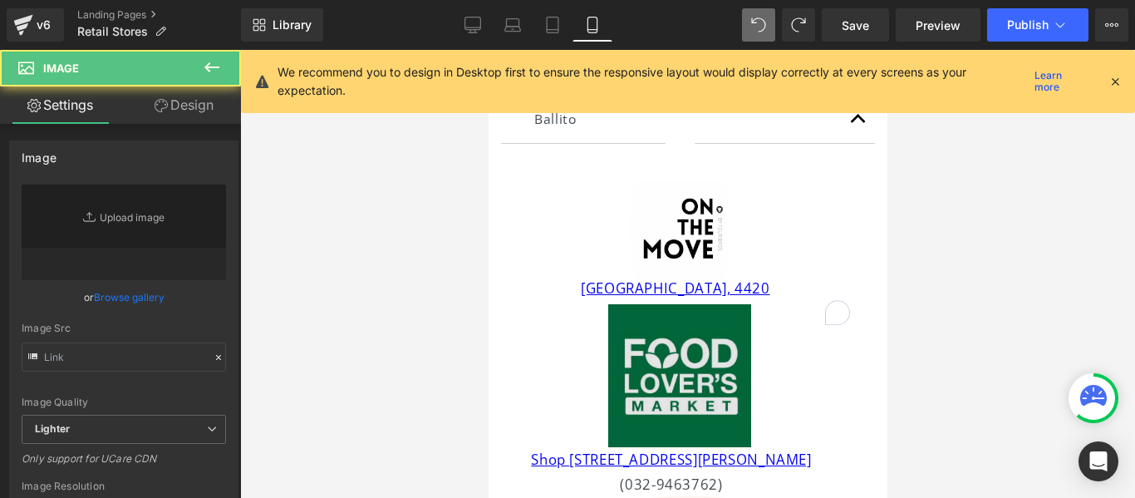
click at [631, 391] on img at bounding box center [678, 375] width 143 height 143
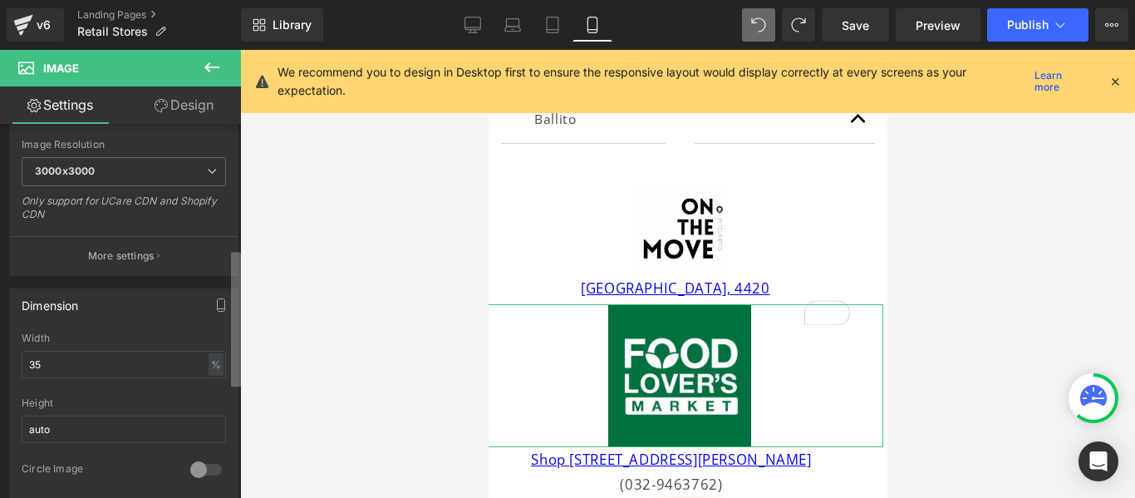
scroll to position [344, 0]
click at [222, 343] on div "Image [URL][DOMAIN_NAME] Replace Image Upload image or Browse gallery Image Src…" at bounding box center [120, 314] width 241 height 381
click at [140, 362] on input "35" at bounding box center [124, 361] width 204 height 27
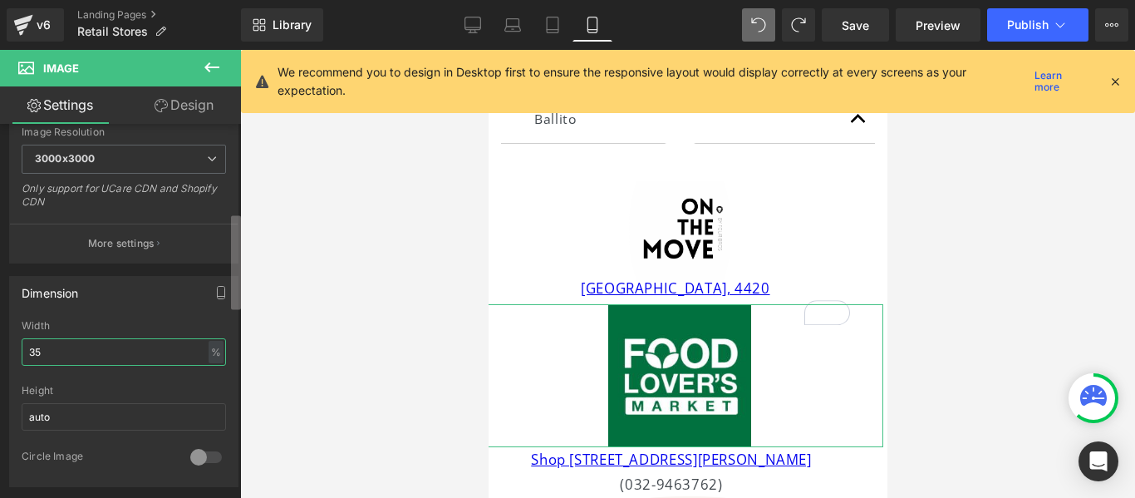
click at [211, 275] on div "Image [URL][DOMAIN_NAME] Replace Image Upload image or Browse gallery Image Src…" at bounding box center [120, 314] width 241 height 381
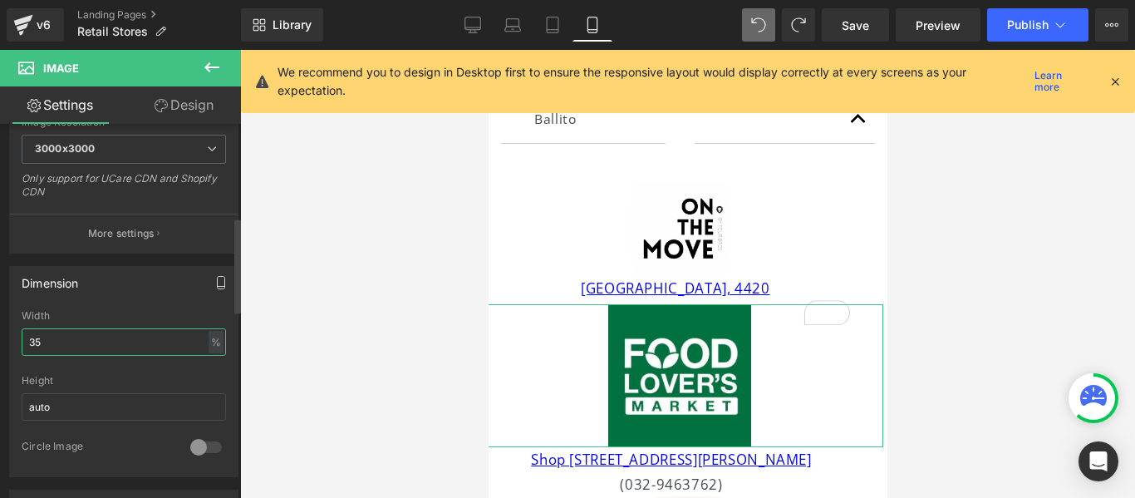
type input "3"
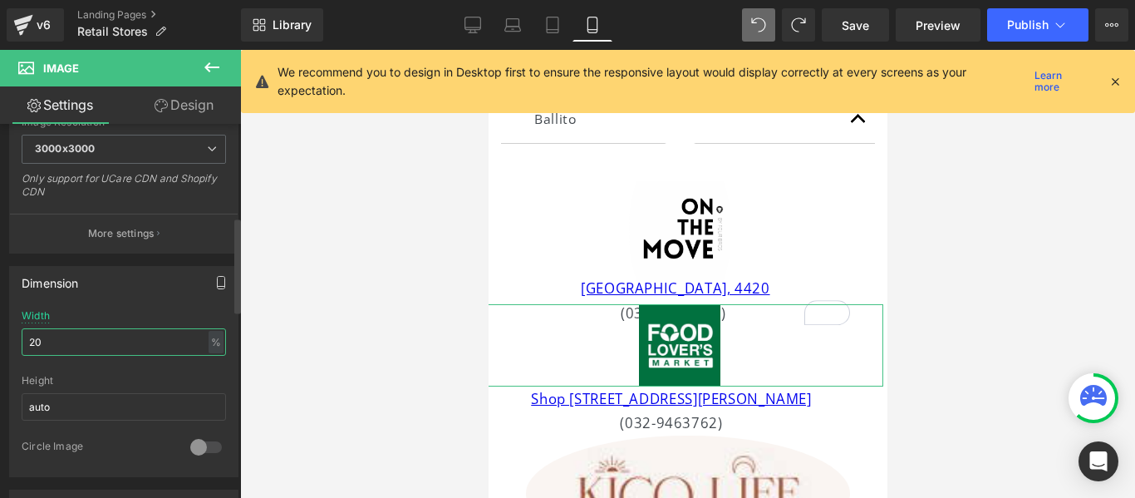
type input "2"
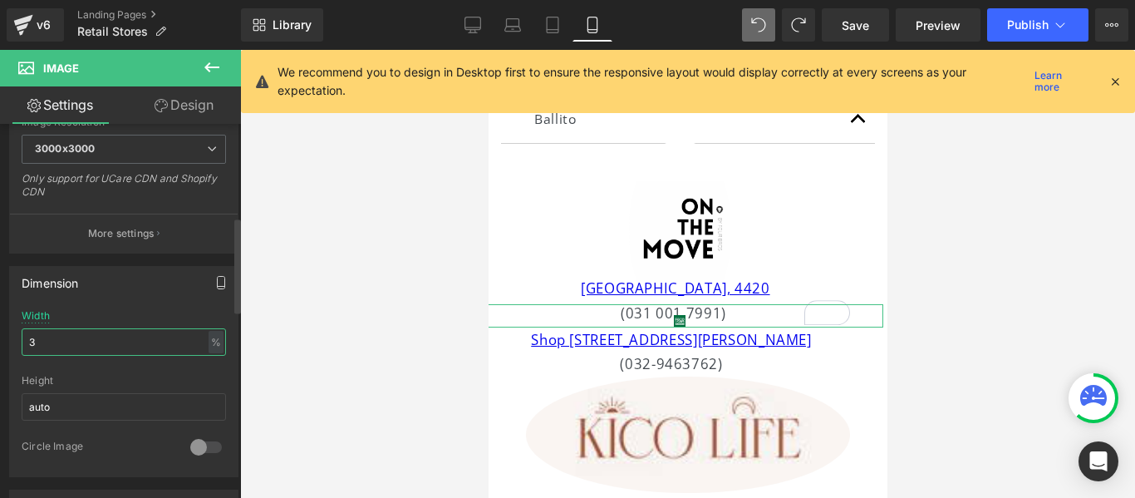
type input "35"
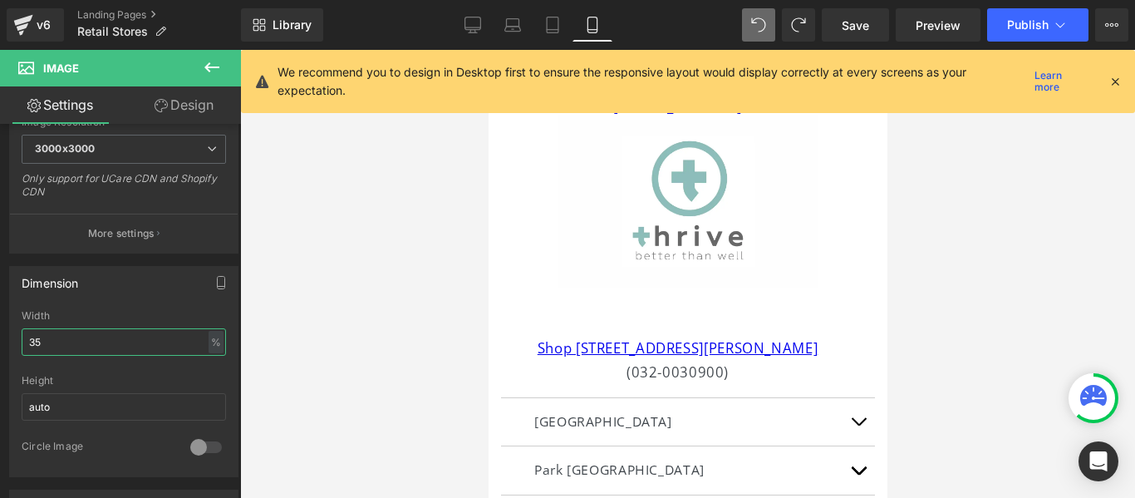
scroll to position [983, 0]
